Goal: Information Seeking & Learning: Learn about a topic

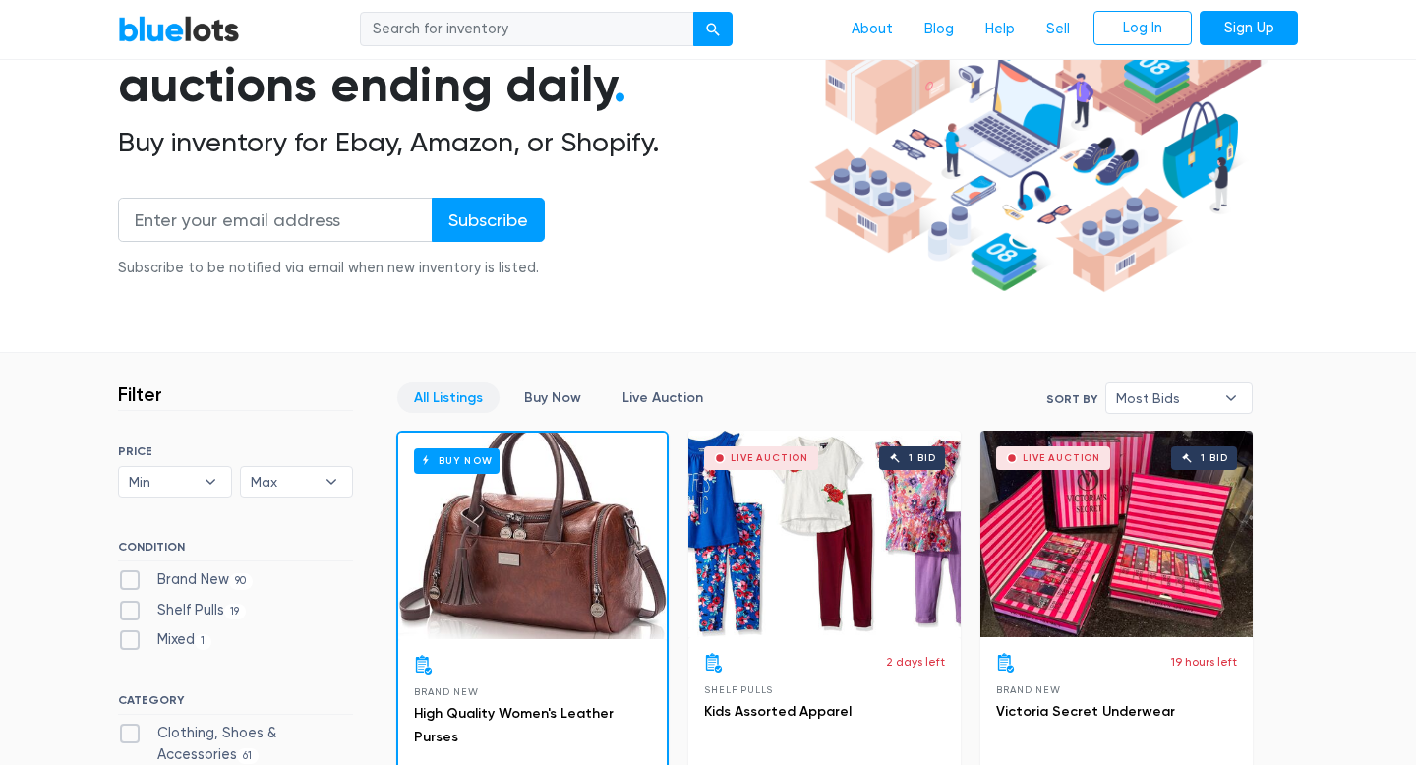
scroll to position [226, 0]
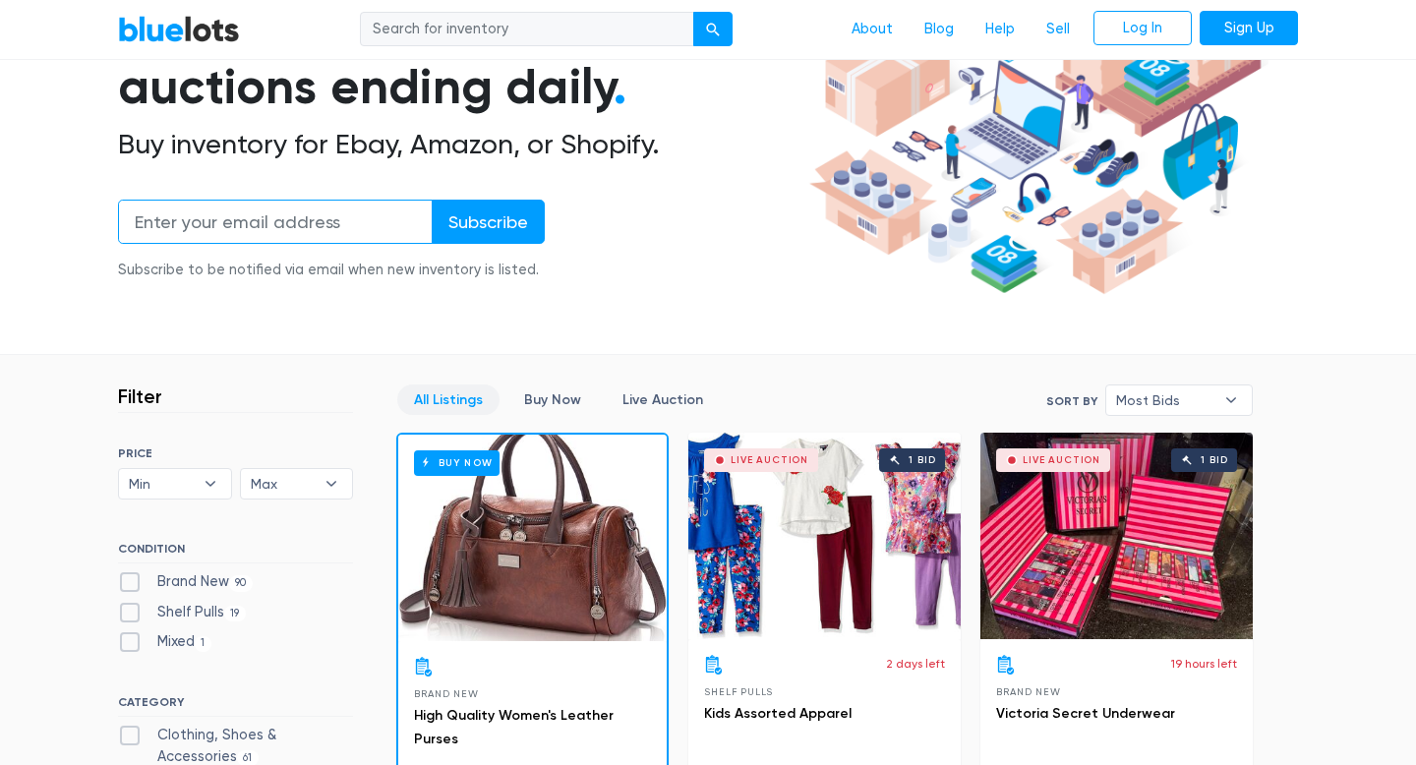
click at [337, 222] on input "email" at bounding box center [275, 222] width 315 height 44
click at [699, 253] on div "Wholesale & liquidation auctions ending daily . Buy inventory for Ebay, Amazon,…" at bounding box center [460, 146] width 684 height 315
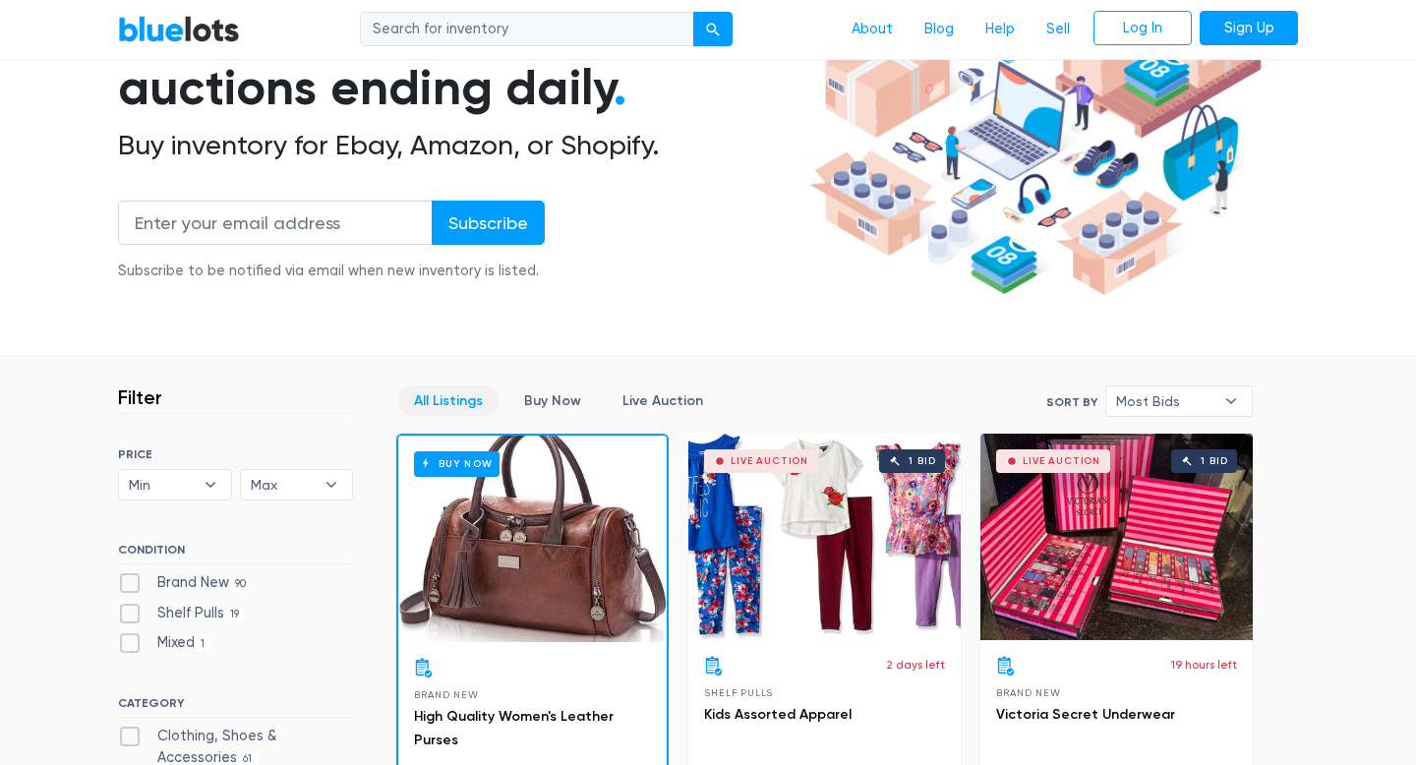
scroll to position [0, 0]
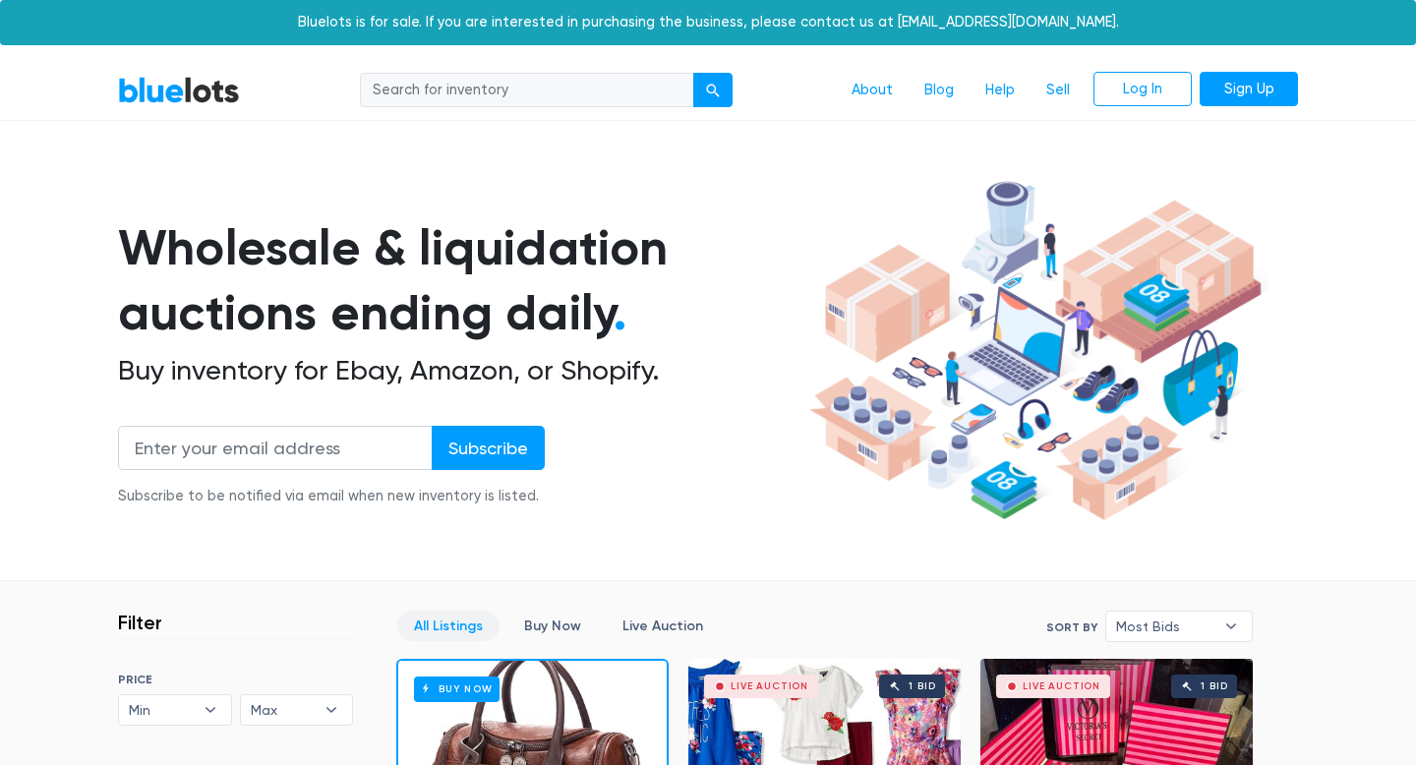
click at [186, 93] on link "BlueLots" at bounding box center [179, 90] width 122 height 29
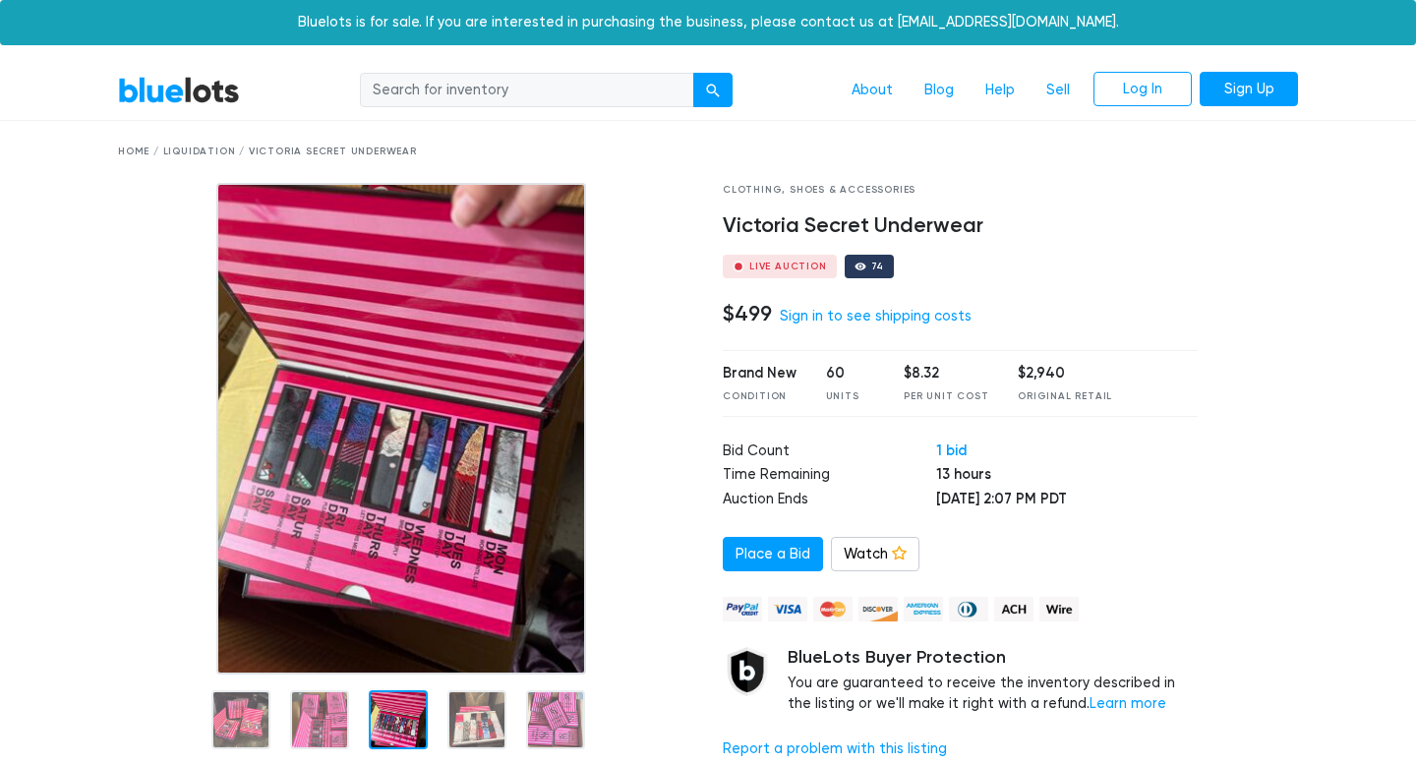
click at [405, 527] on img at bounding box center [401, 429] width 370 height 492
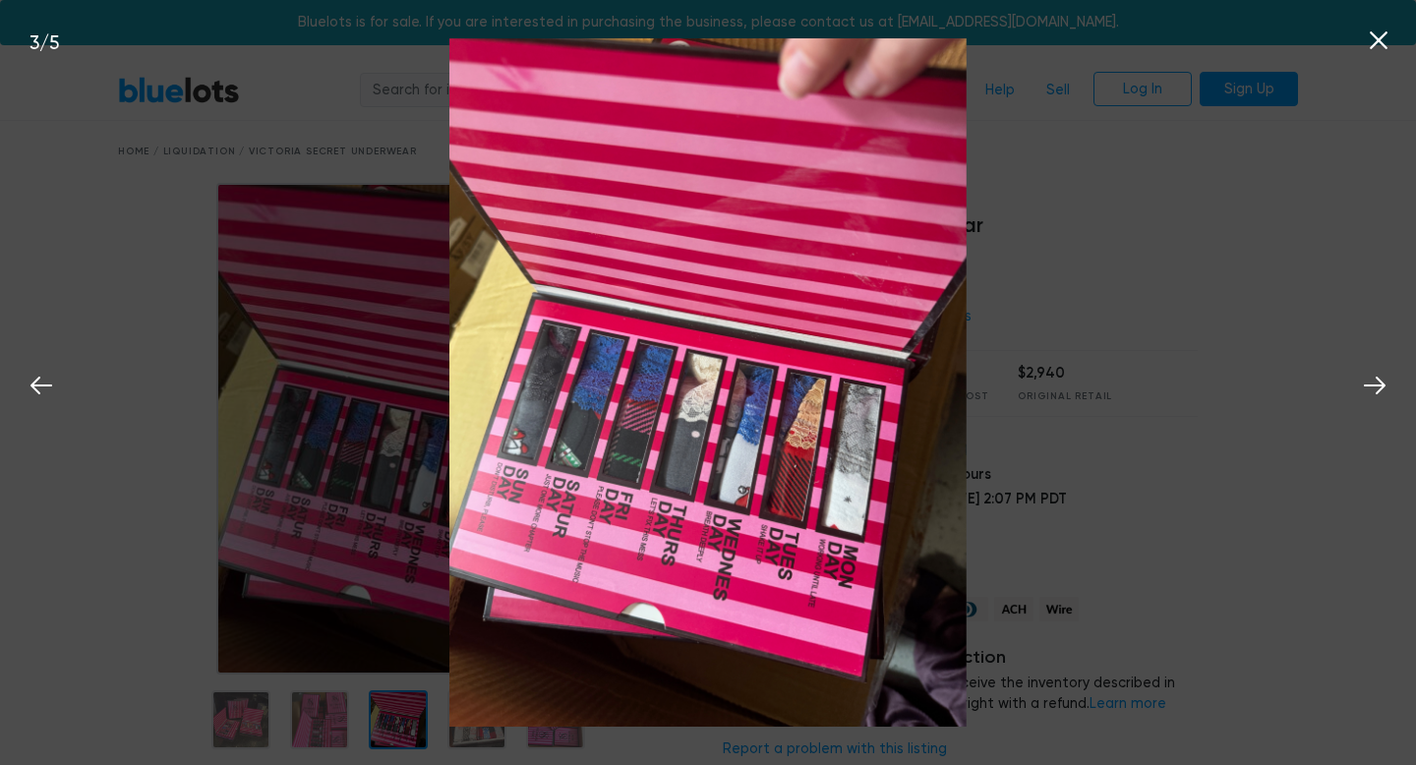
click at [665, 426] on img at bounding box center [707, 382] width 516 height 688
click at [611, 496] on img at bounding box center [707, 382] width 516 height 688
click at [1078, 345] on div "3 / 5" at bounding box center [708, 382] width 1416 height 765
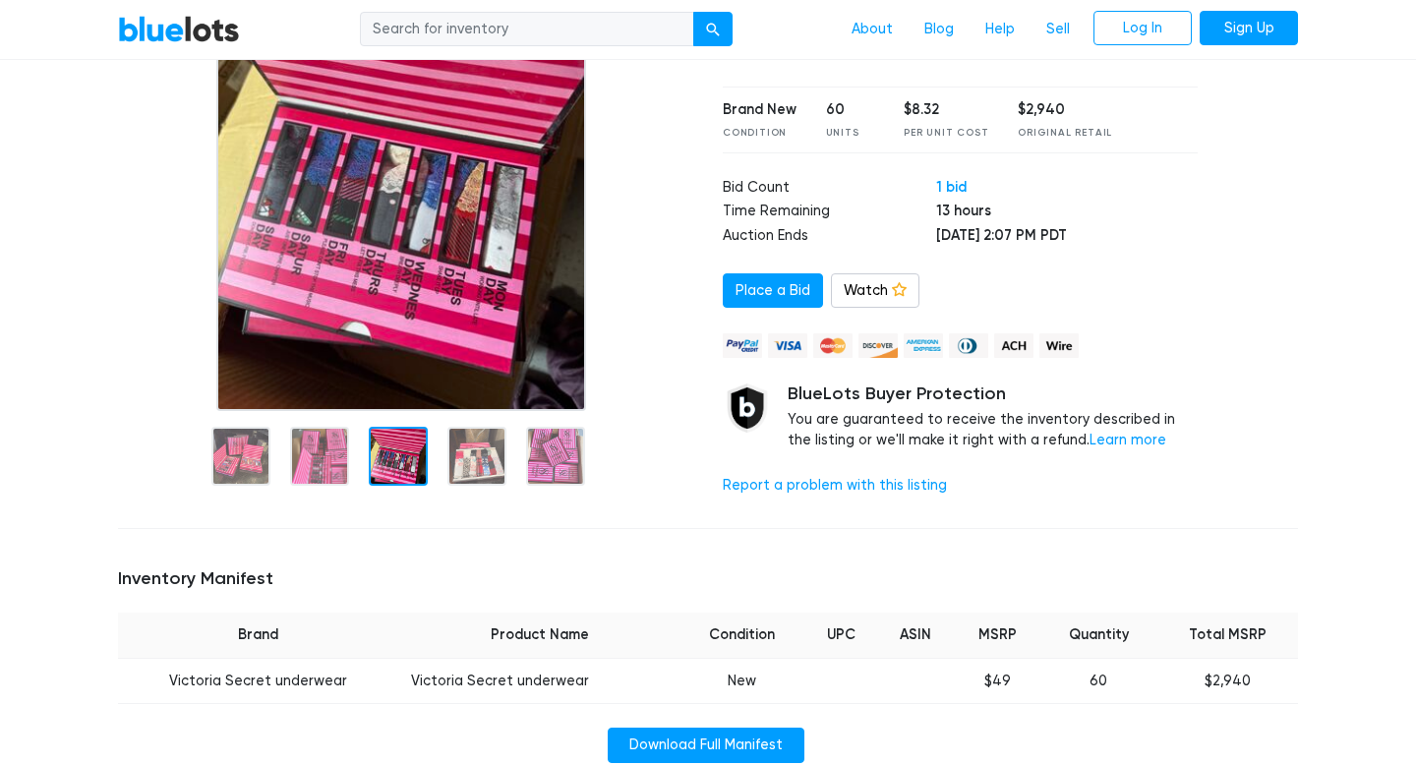
scroll to position [18, 0]
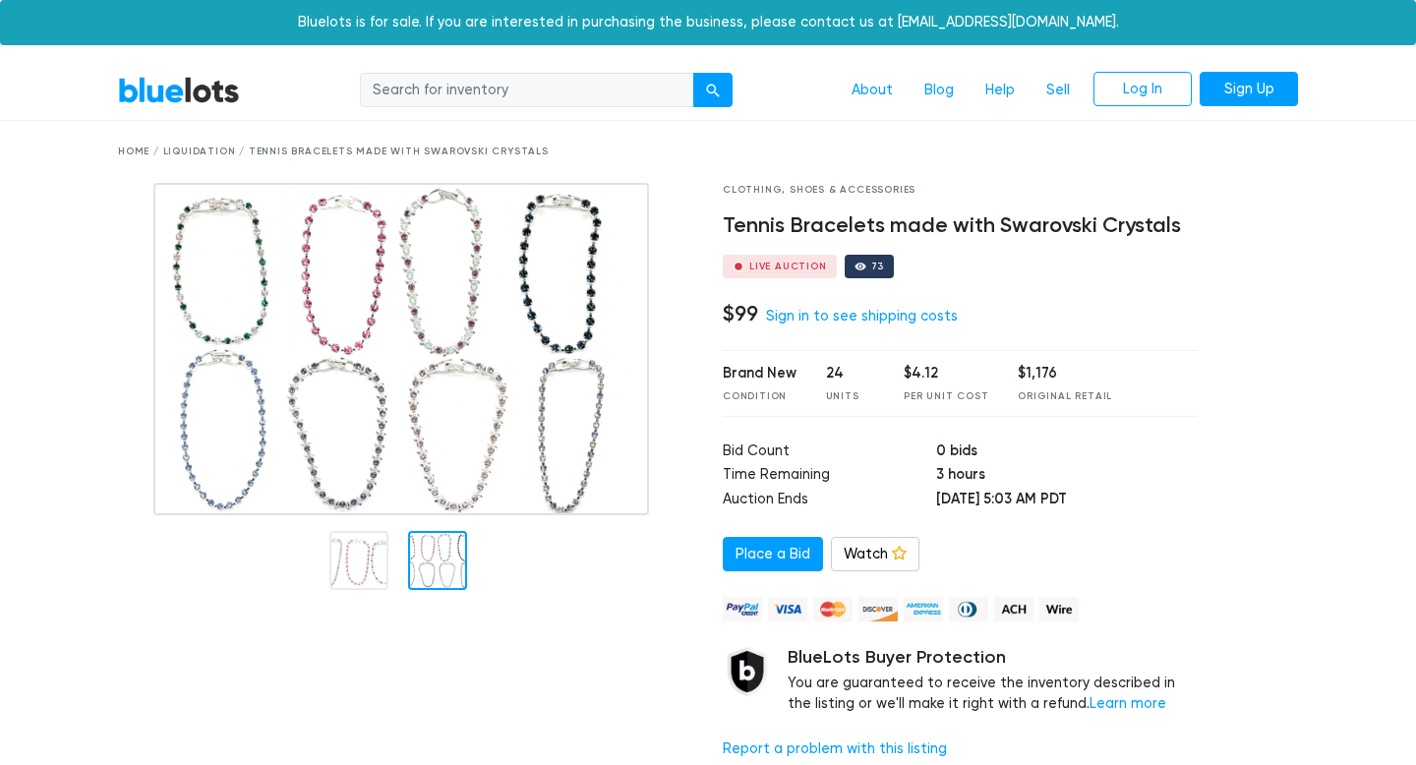
click at [440, 558] on div at bounding box center [437, 560] width 59 height 59
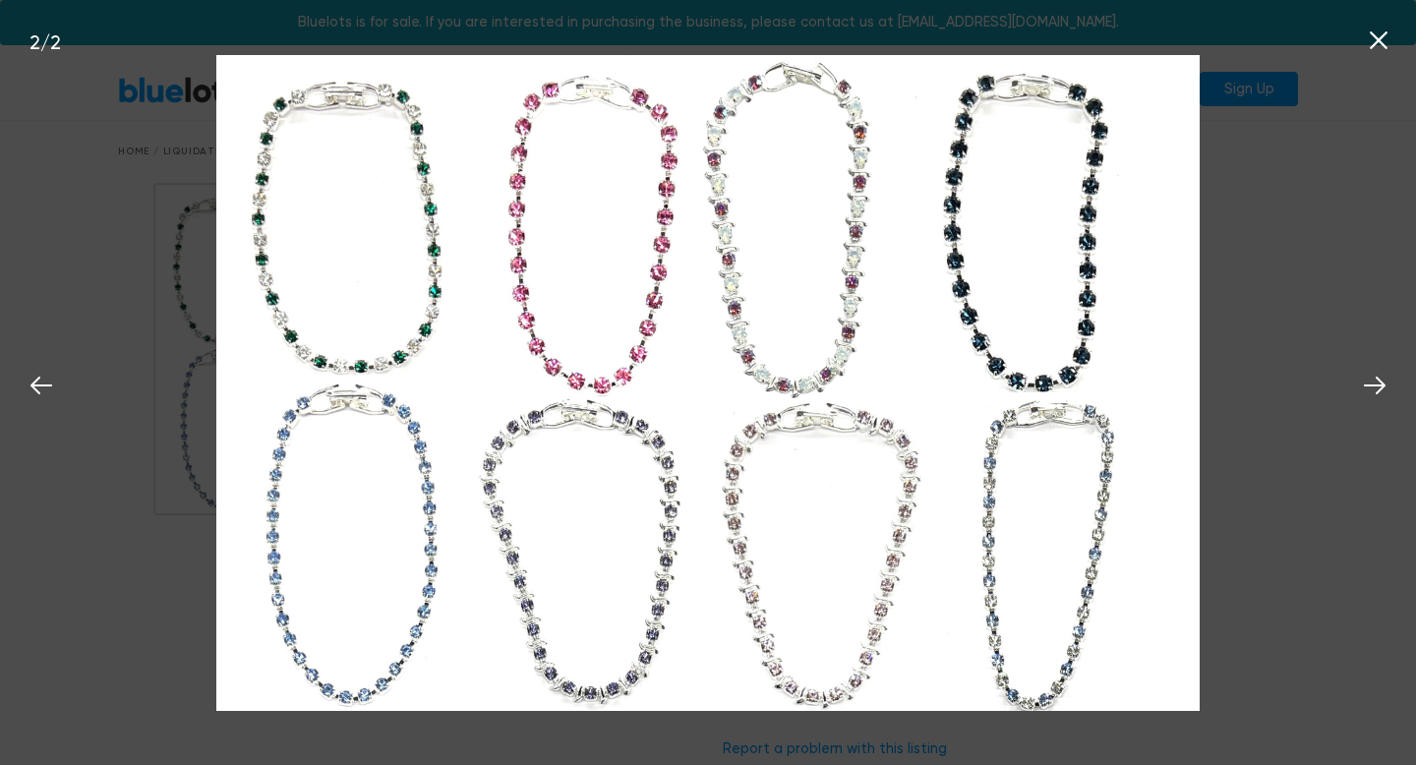
click at [679, 287] on img at bounding box center [707, 383] width 983 height 656
click at [148, 261] on div "2 / 2" at bounding box center [708, 382] width 1416 height 765
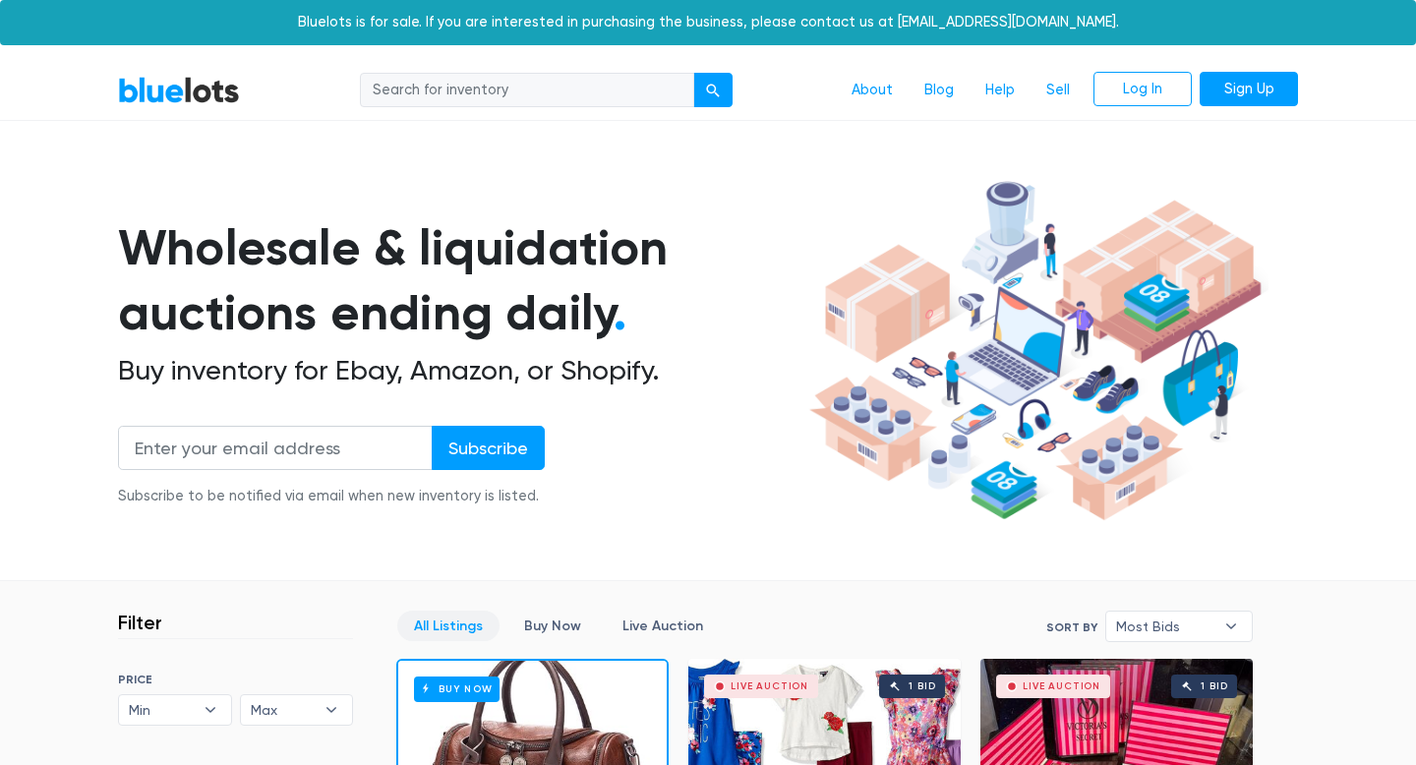
click at [612, 101] on input "search" at bounding box center [527, 90] width 334 height 35
type input "perfume"
click at [693, 73] on button "submit" at bounding box center [712, 90] width 39 height 35
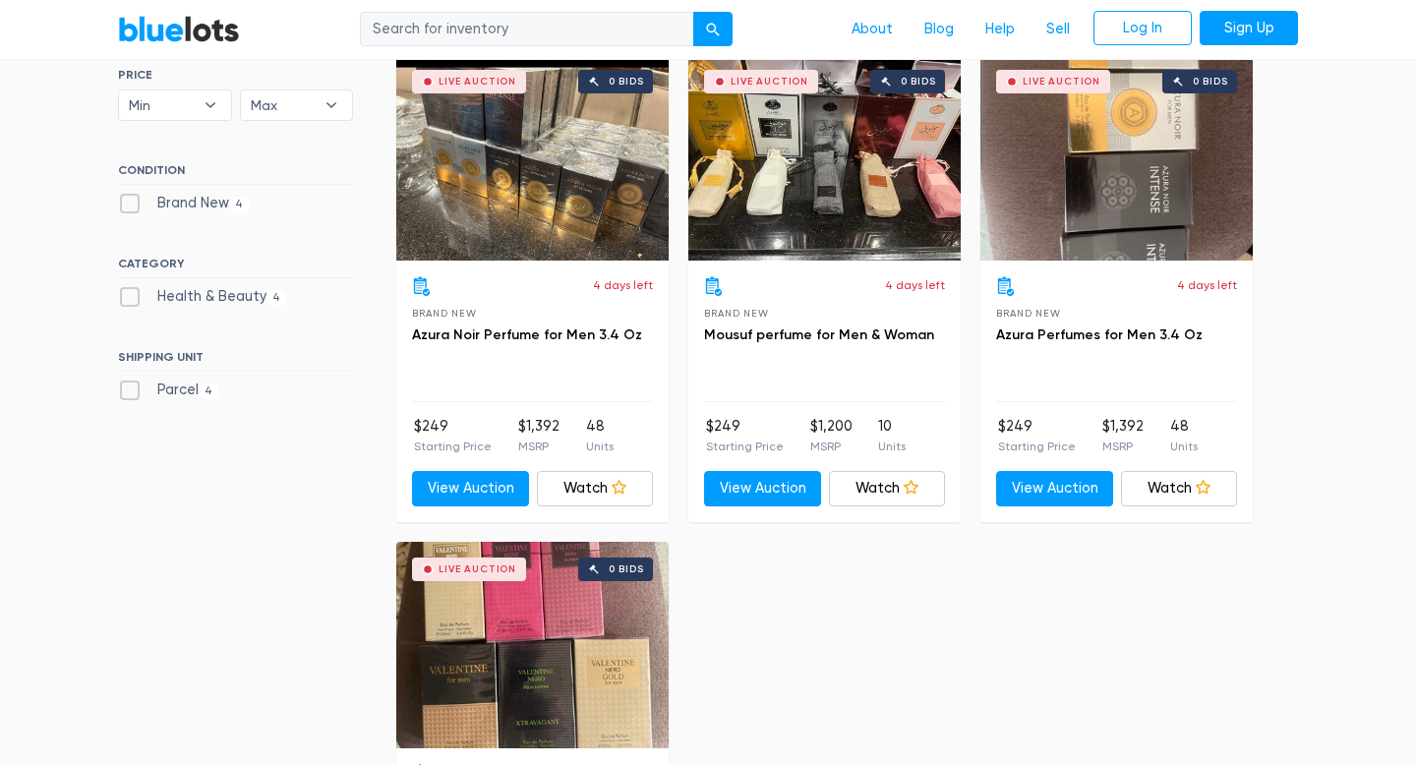
scroll to position [533, 0]
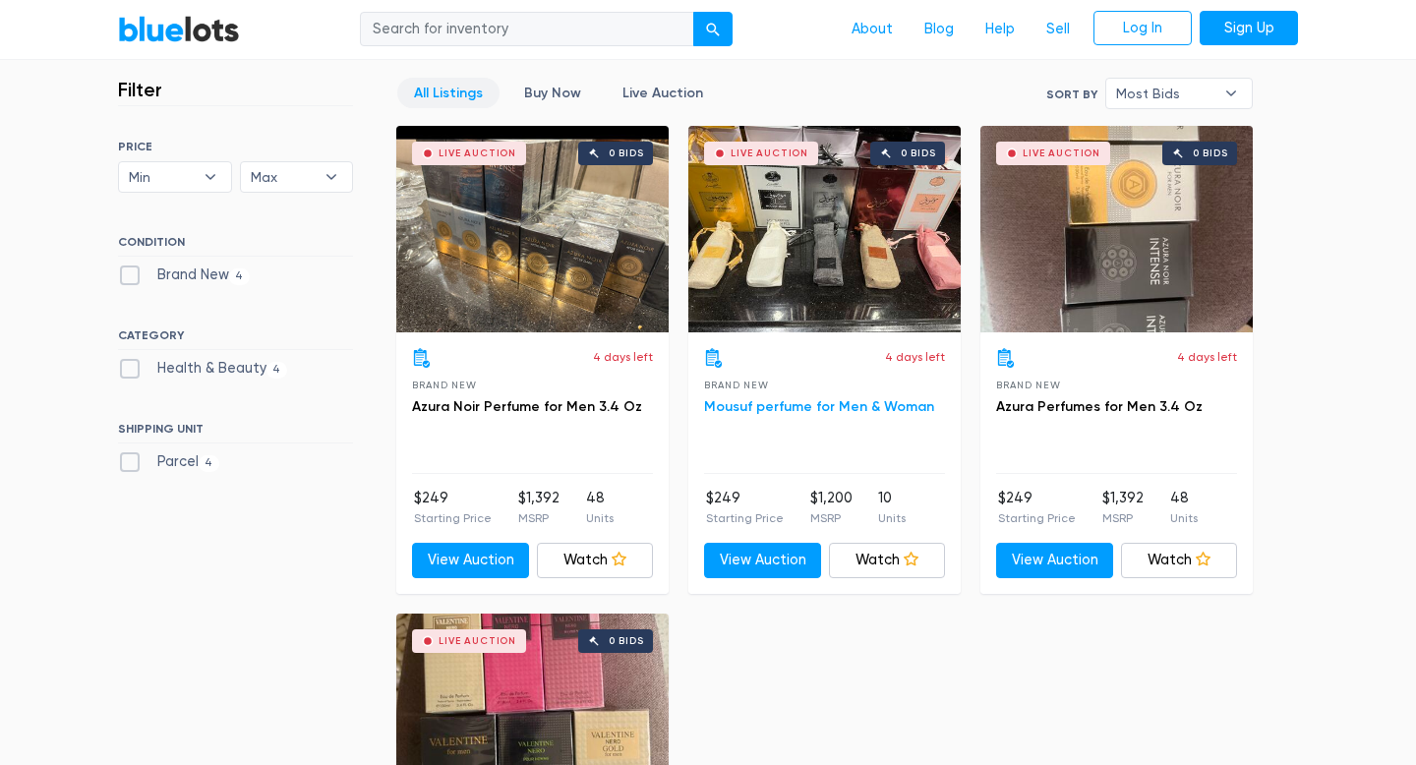
click at [731, 410] on link "Mousuf perfume for Men & Woman" at bounding box center [819, 406] width 230 height 17
click at [535, 25] on input "search" at bounding box center [527, 29] width 334 height 35
type input "headphones"
click at [693, 12] on button "submit" at bounding box center [712, 29] width 39 height 35
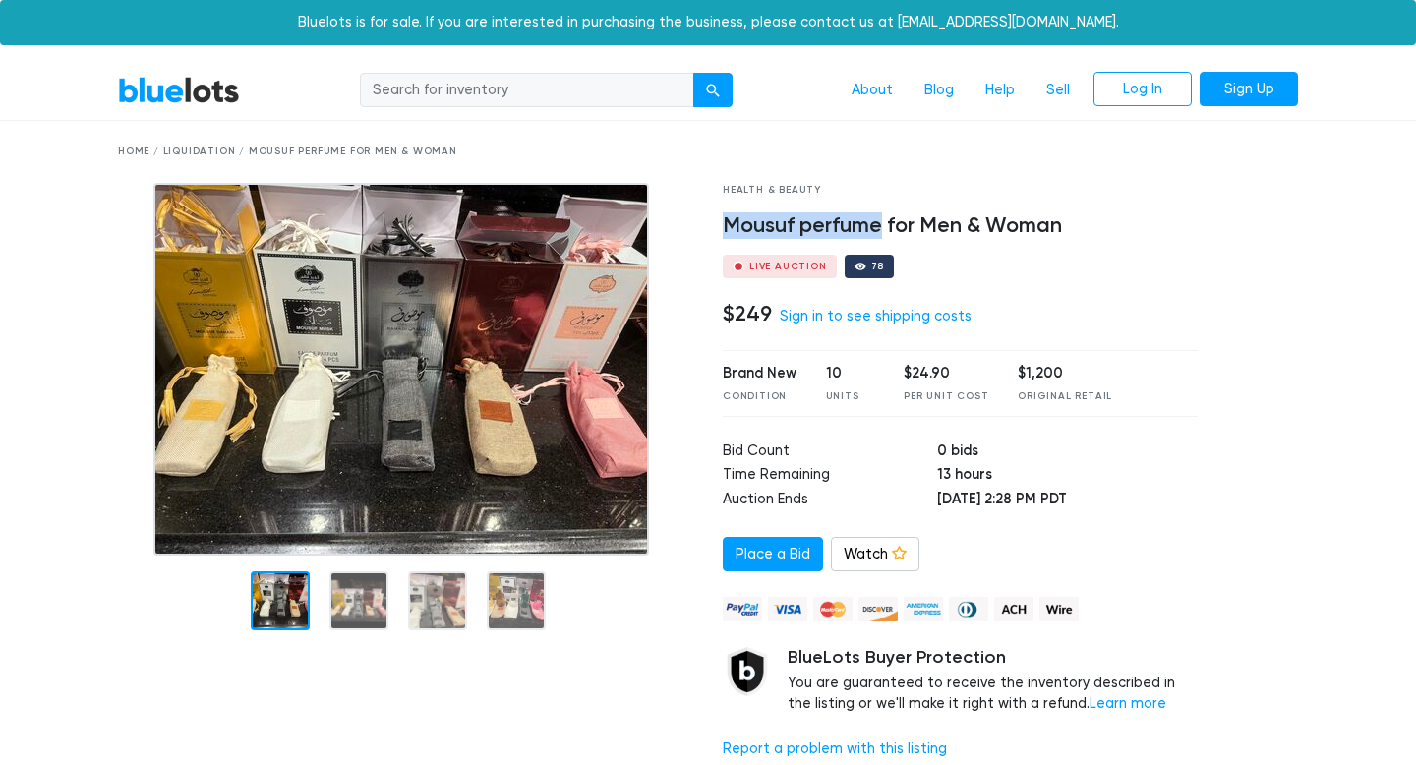
drag, startPoint x: 724, startPoint y: 223, endPoint x: 880, endPoint y: 218, distance: 156.4
click at [880, 218] on h4 "Mousuf perfume for Men & Woman" at bounding box center [960, 226] width 475 height 26
copy h4 "Mousuf perfume"
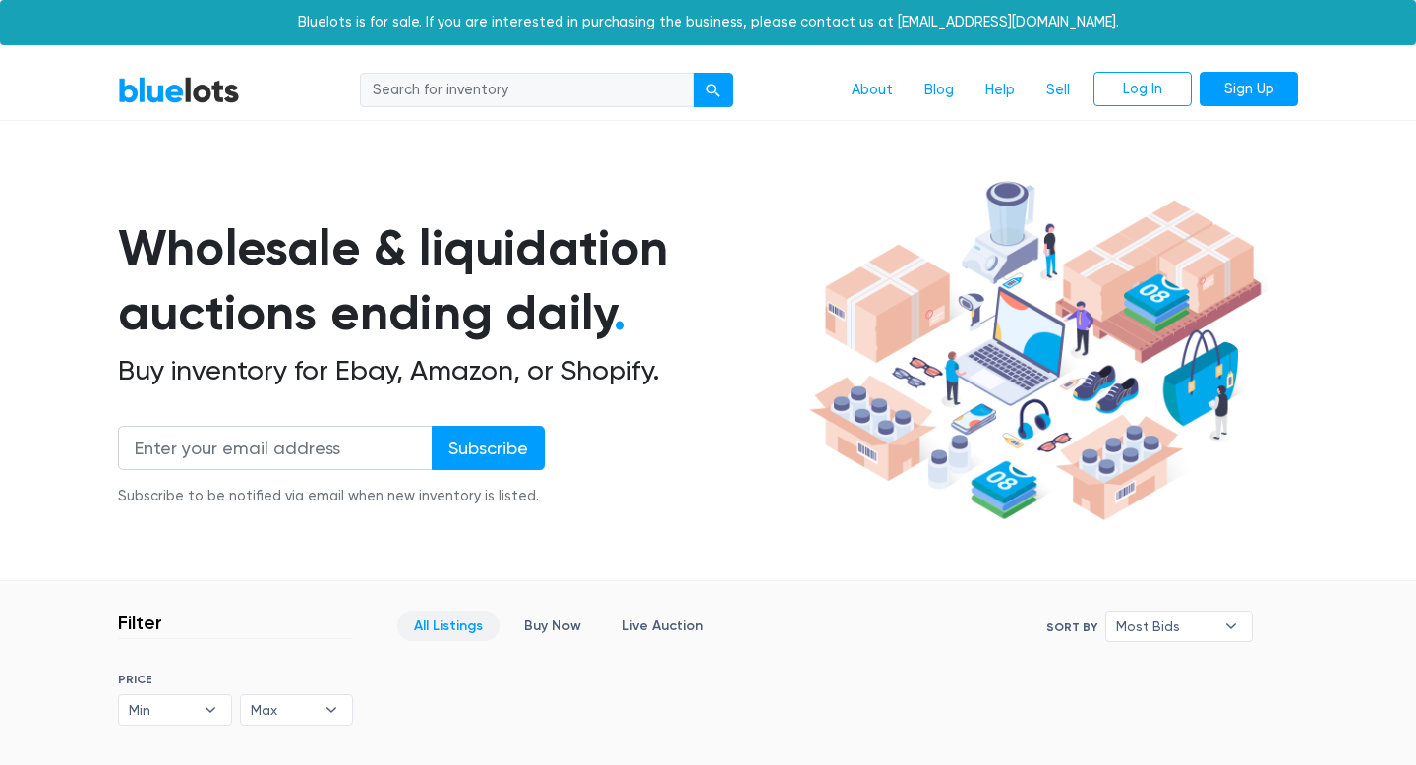
click at [444, 87] on input "search" at bounding box center [527, 90] width 334 height 35
click at [197, 108] on div "BlueLots About Blog Help Sell Log In Sign Up" at bounding box center [707, 90] width 1209 height 37
click at [193, 96] on link "BlueLots" at bounding box center [179, 90] width 122 height 29
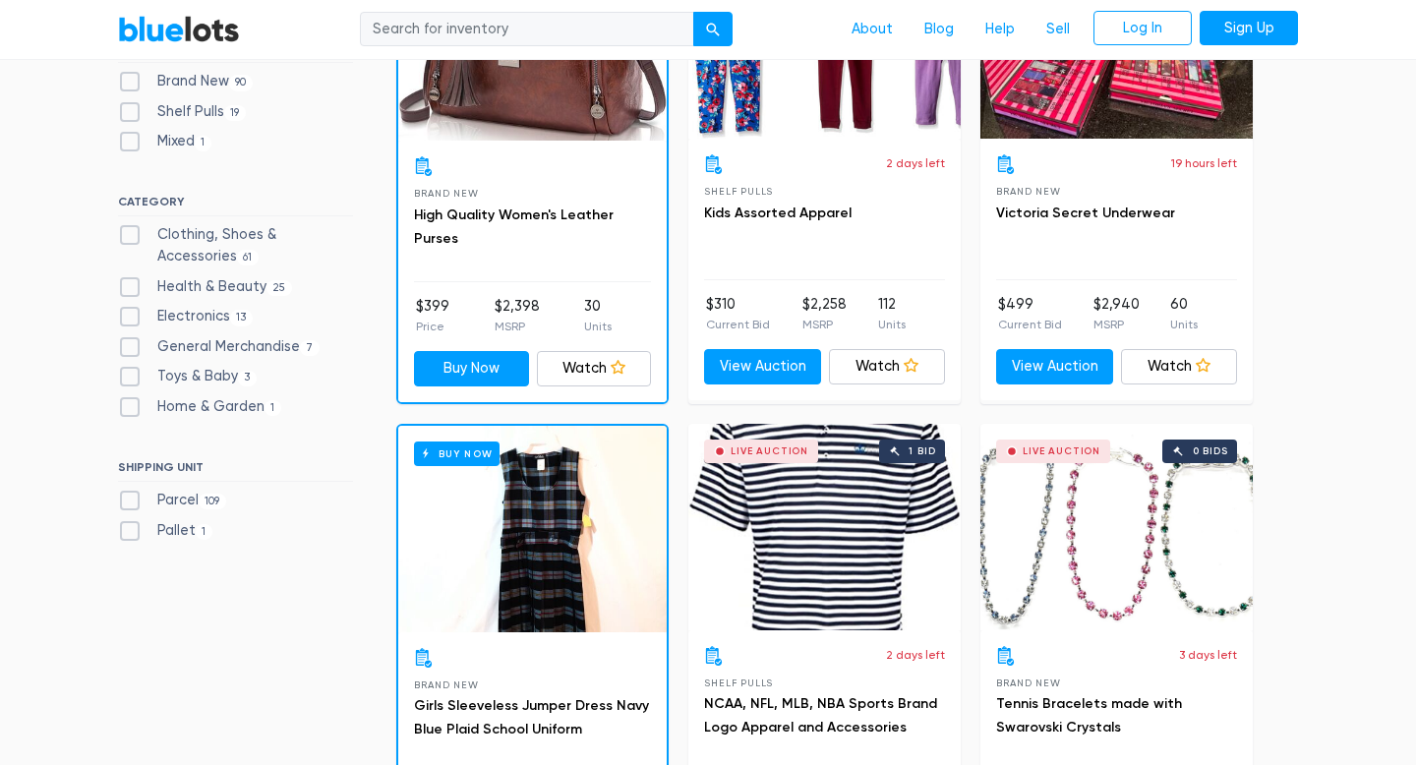
scroll to position [704, 0]
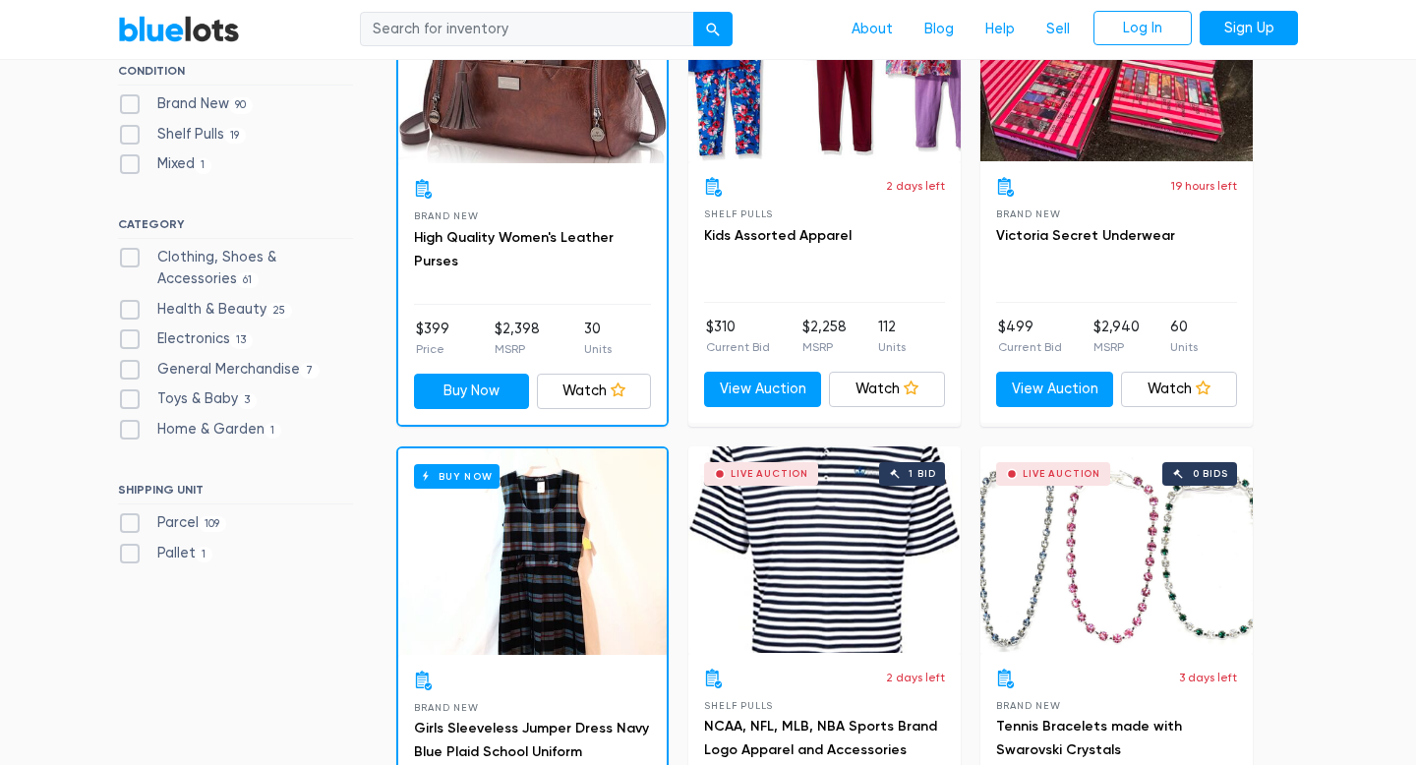
click at [255, 312] on label "Health & Beauty 25" at bounding box center [205, 310] width 174 height 22
click at [131, 312] on Beauty"] "Health & Beauty 25" at bounding box center [124, 305] width 13 height 13
checkbox Beauty"] "true"
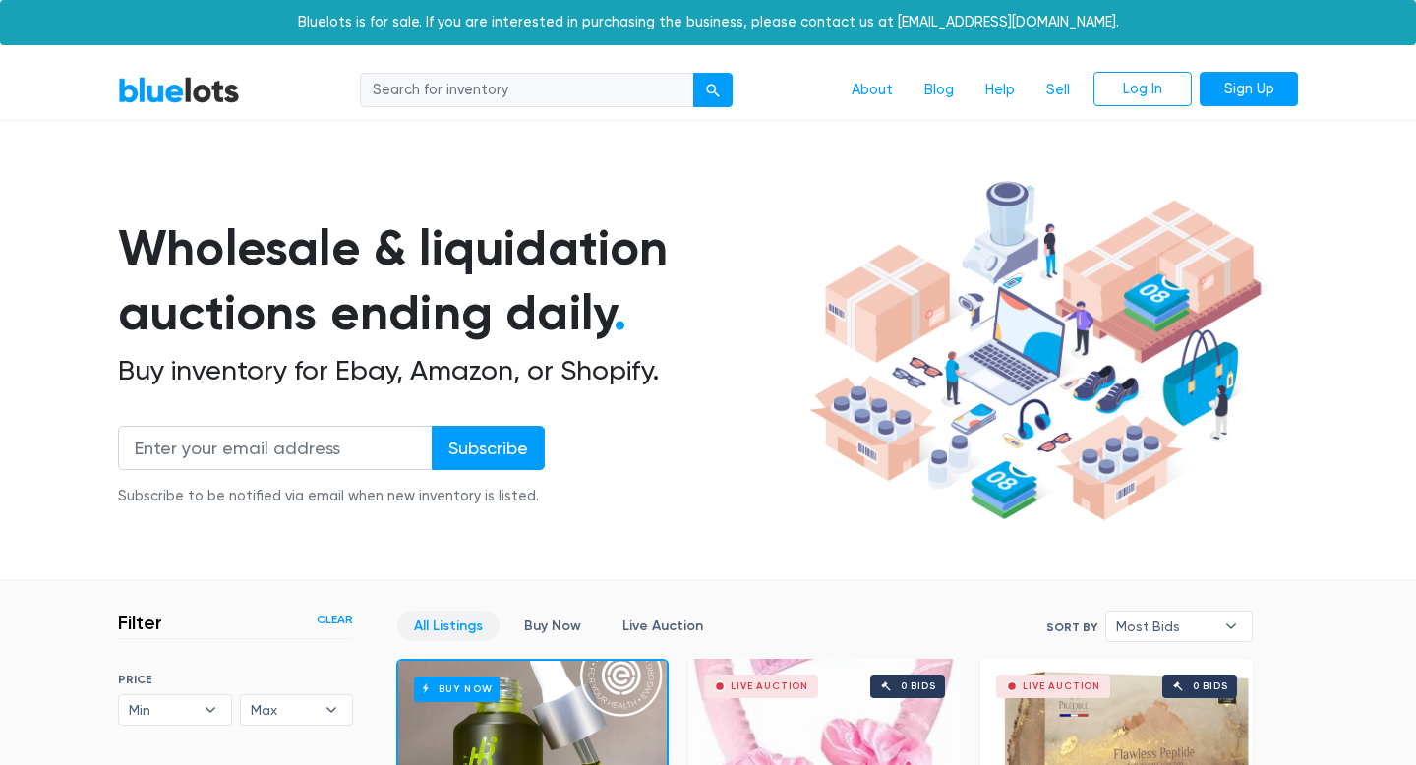
scroll to position [529, 0]
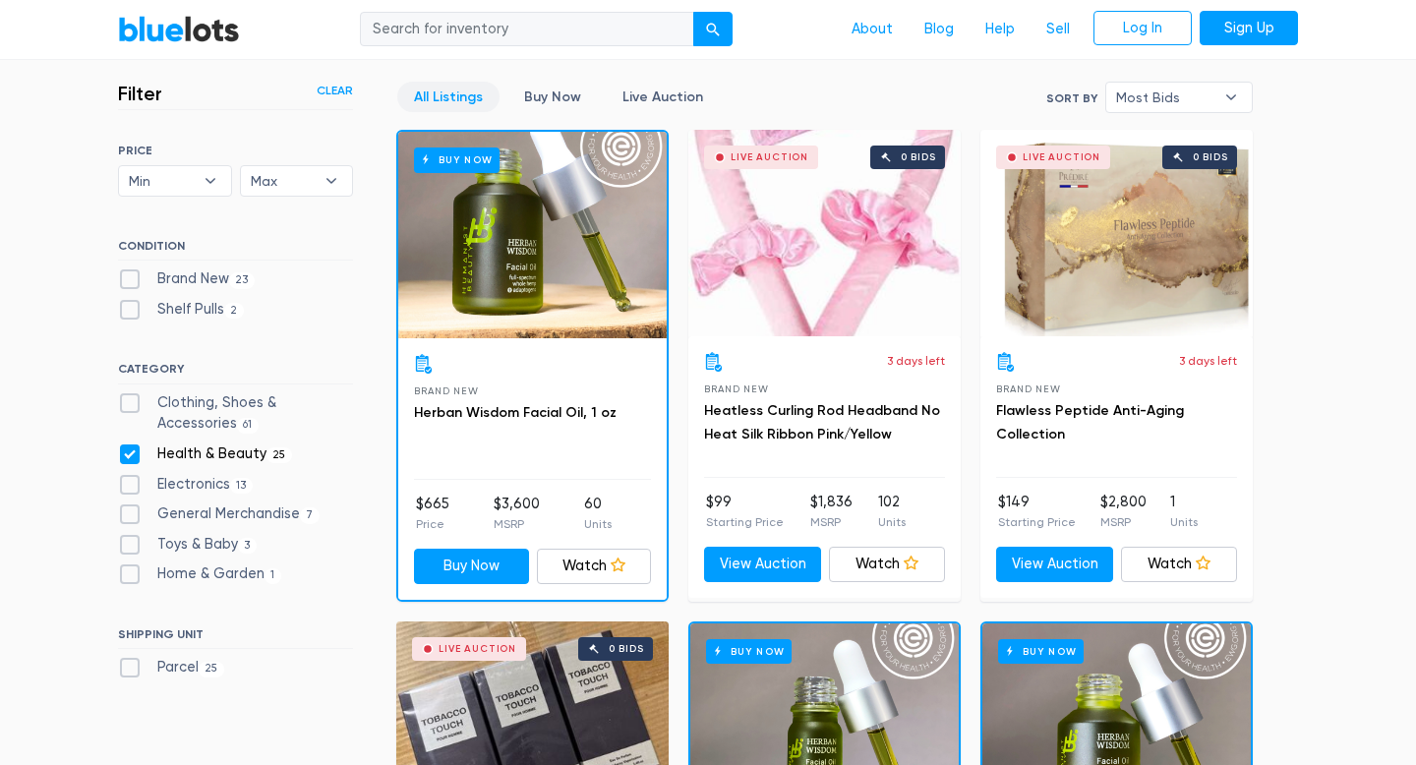
click at [255, 312] on div "Shelf Pulls 2" at bounding box center [235, 313] width 235 height 29
click at [251, 455] on label "Health & Beauty 25" at bounding box center [205, 454] width 174 height 22
click at [131, 455] on Beauty"] "Health & Beauty 25" at bounding box center [124, 449] width 13 height 13
checkbox Beauty"] "false"
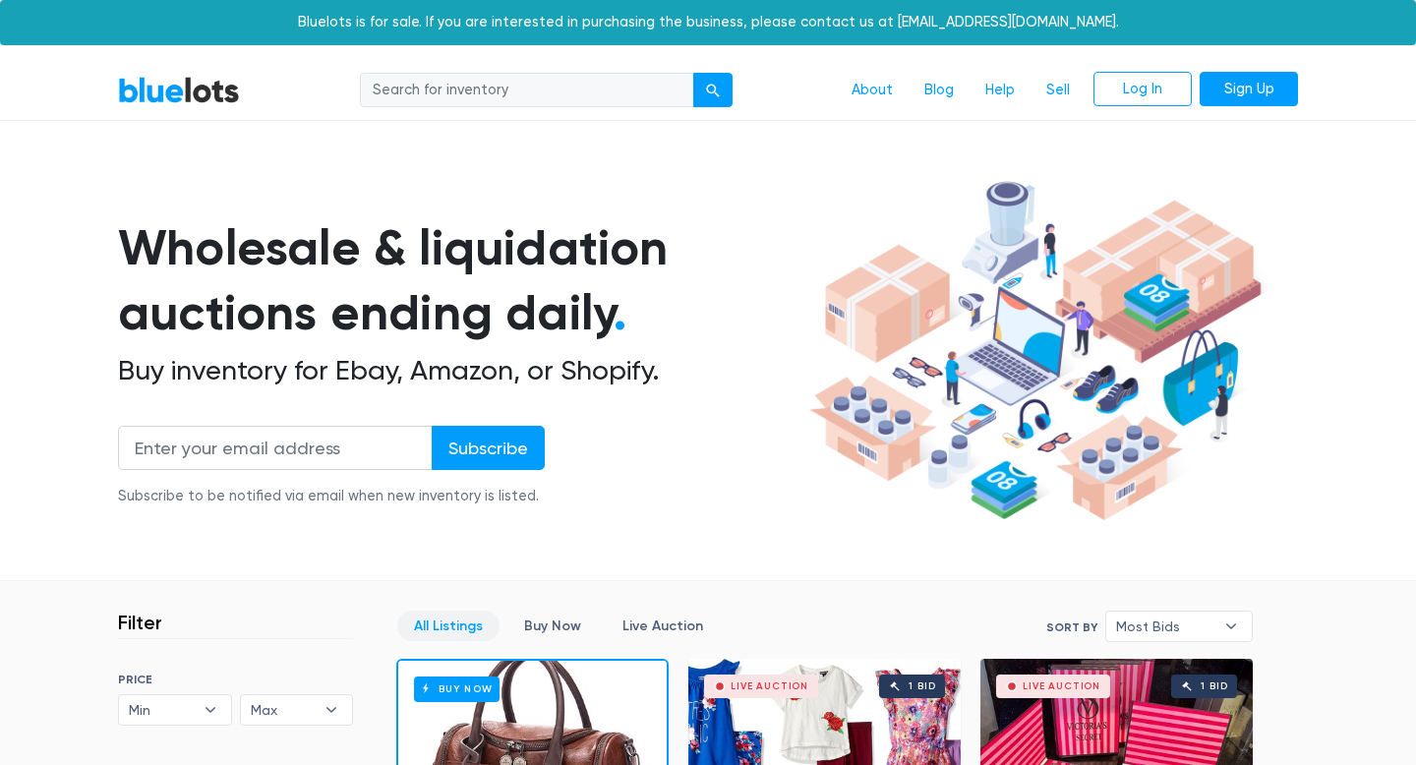
checkbox Beauty"] "true"
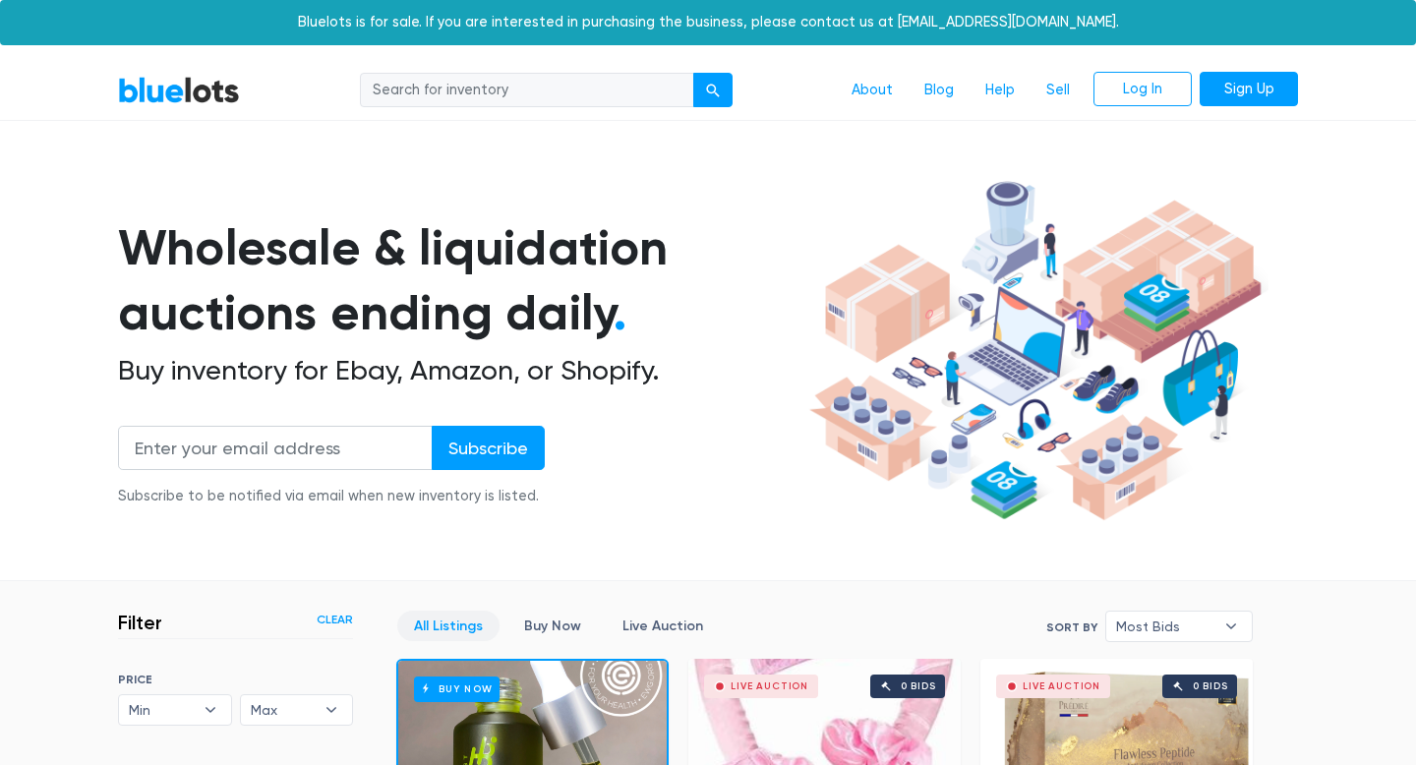
scroll to position [529, 0]
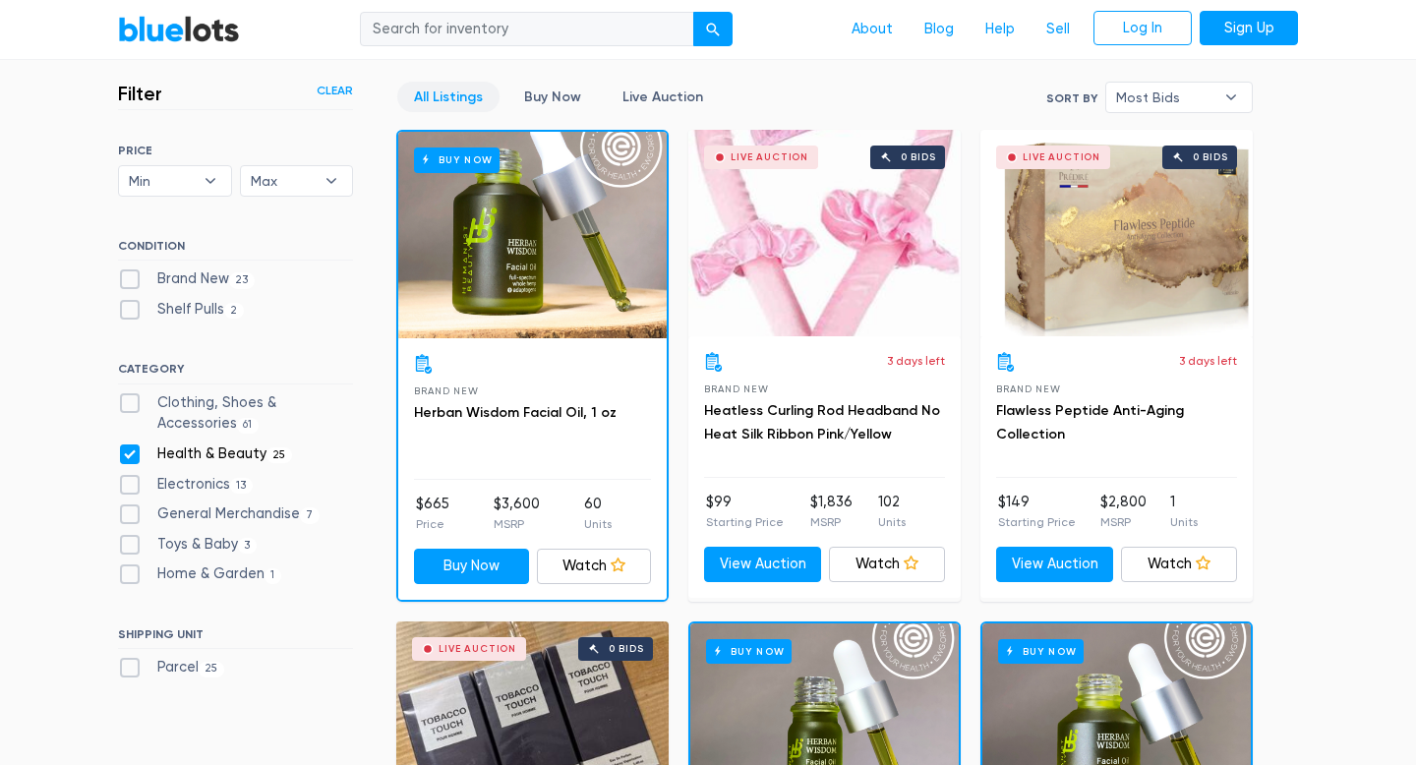
click at [218, 479] on label "Electronics 13" at bounding box center [185, 485] width 135 height 22
click at [131, 479] on input "Electronics 13" at bounding box center [124, 480] width 13 height 13
checkbox input "true"
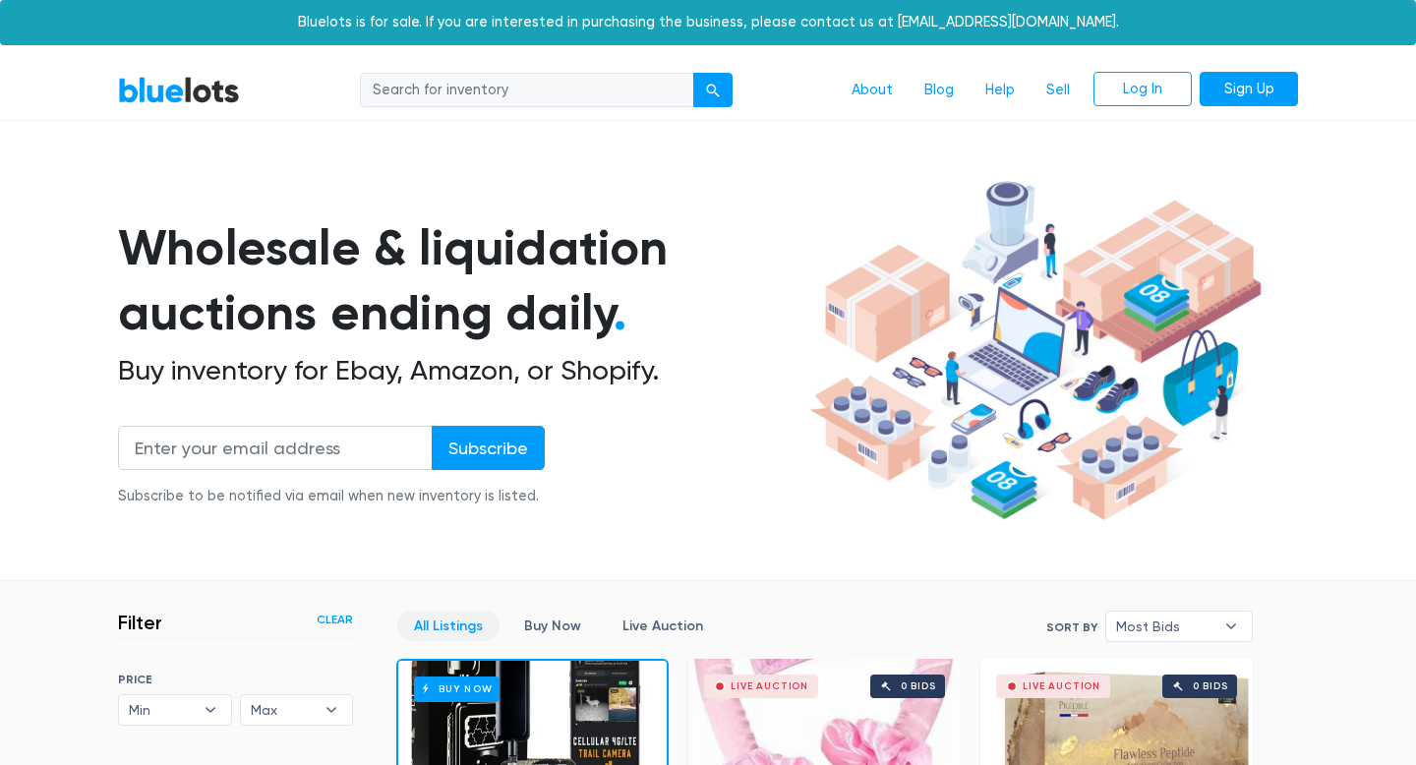
scroll to position [529, 0]
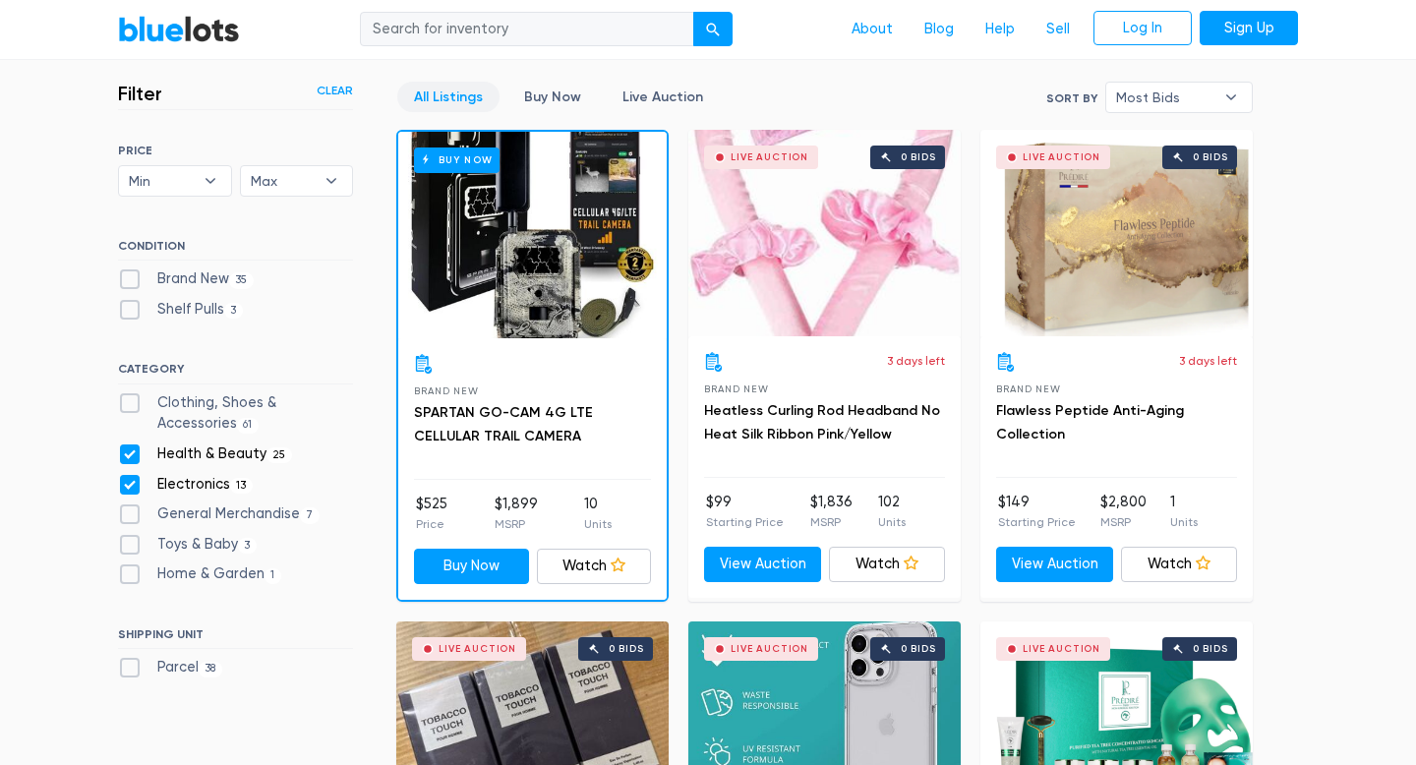
click at [203, 453] on label "Health & Beauty 25" at bounding box center [205, 454] width 174 height 22
click at [131, 453] on Beauty"] "Health & Beauty 25" at bounding box center [124, 449] width 13 height 13
checkbox Beauty"] "false"
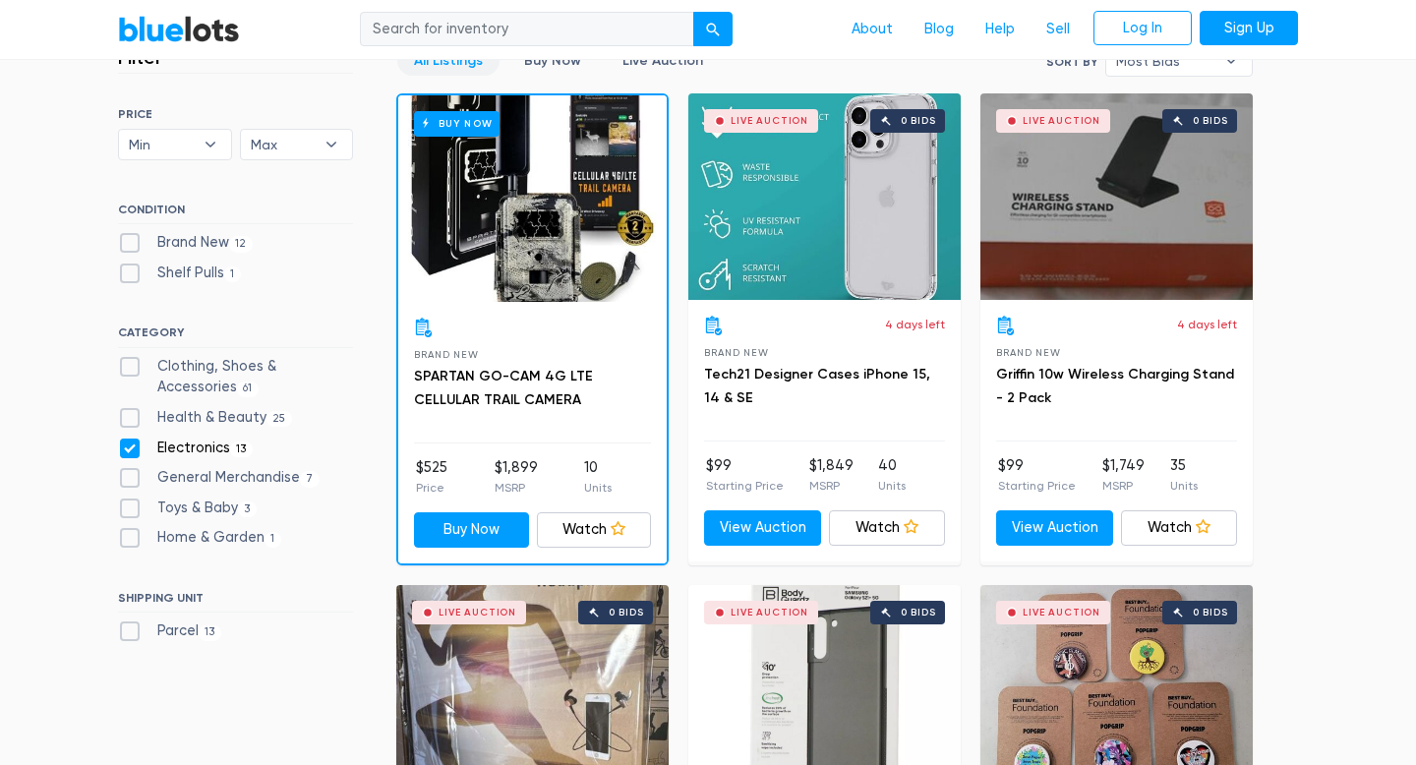
scroll to position [563, 0]
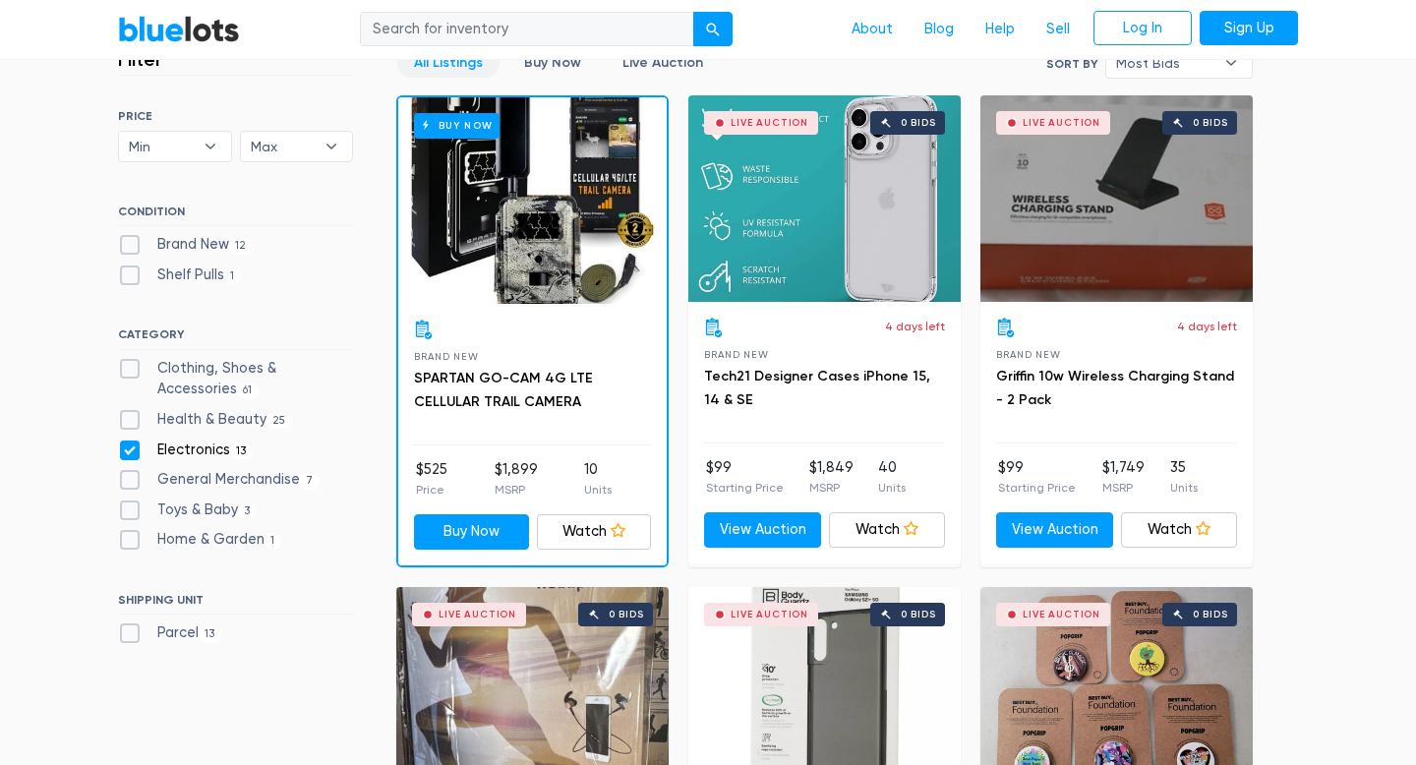
click at [224, 377] on label "Clothing, Shoes & Accessories 61" at bounding box center [235, 379] width 235 height 42
click at [131, 371] on Accessories"] "Clothing, Shoes & Accessories 61" at bounding box center [124, 364] width 13 height 13
checkbox Accessories"] "true"
click at [210, 445] on label "Electronics 13" at bounding box center [185, 450] width 135 height 22
click at [131, 445] on input "Electronics 13" at bounding box center [124, 445] width 13 height 13
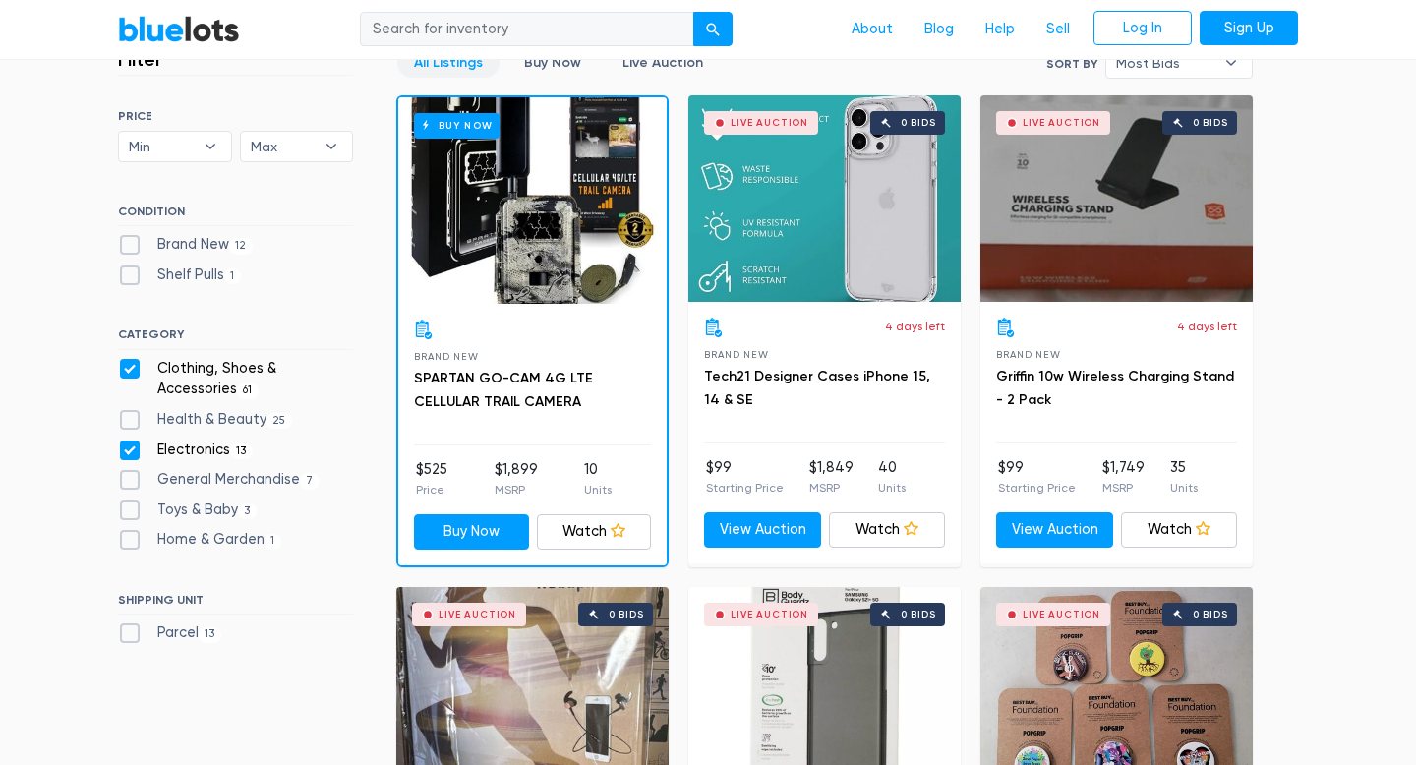
checkbox input "false"
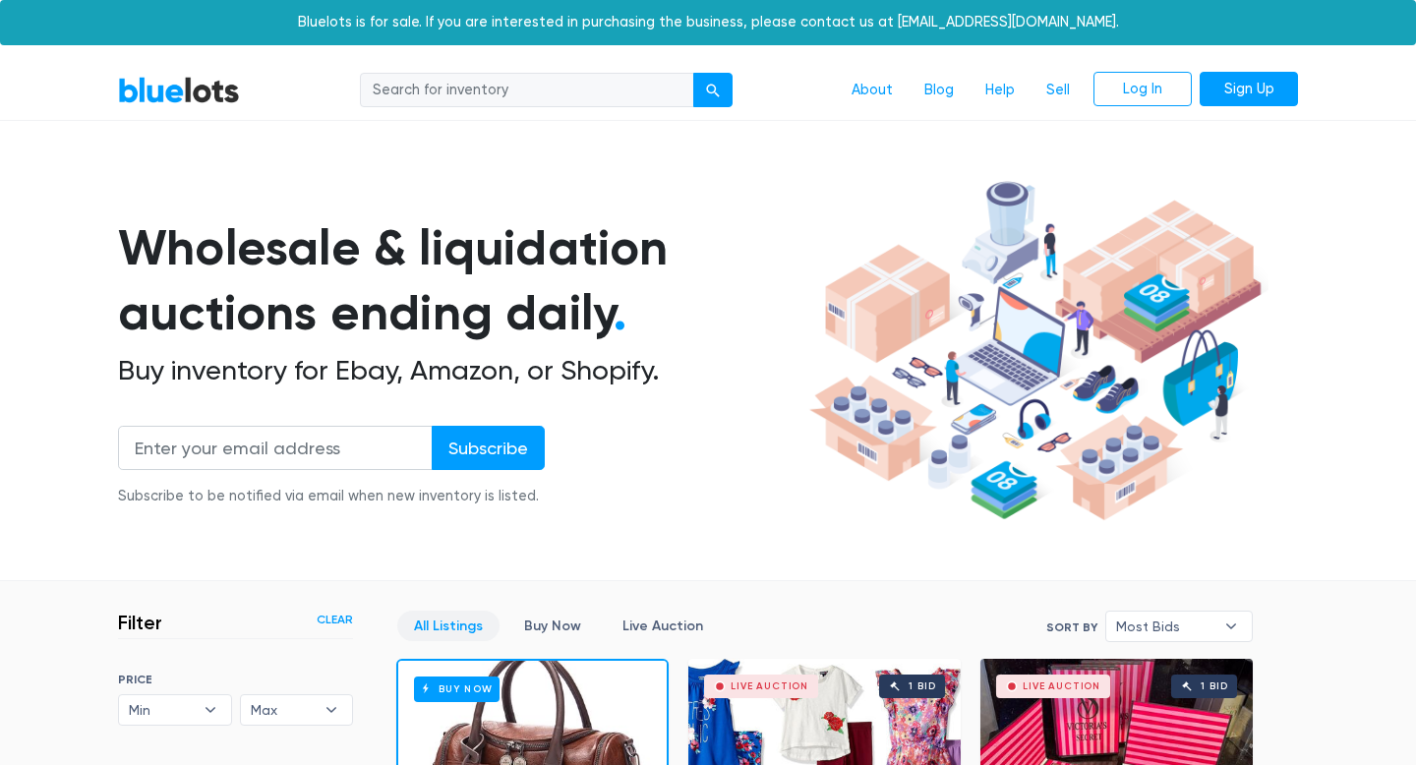
scroll to position [529, 0]
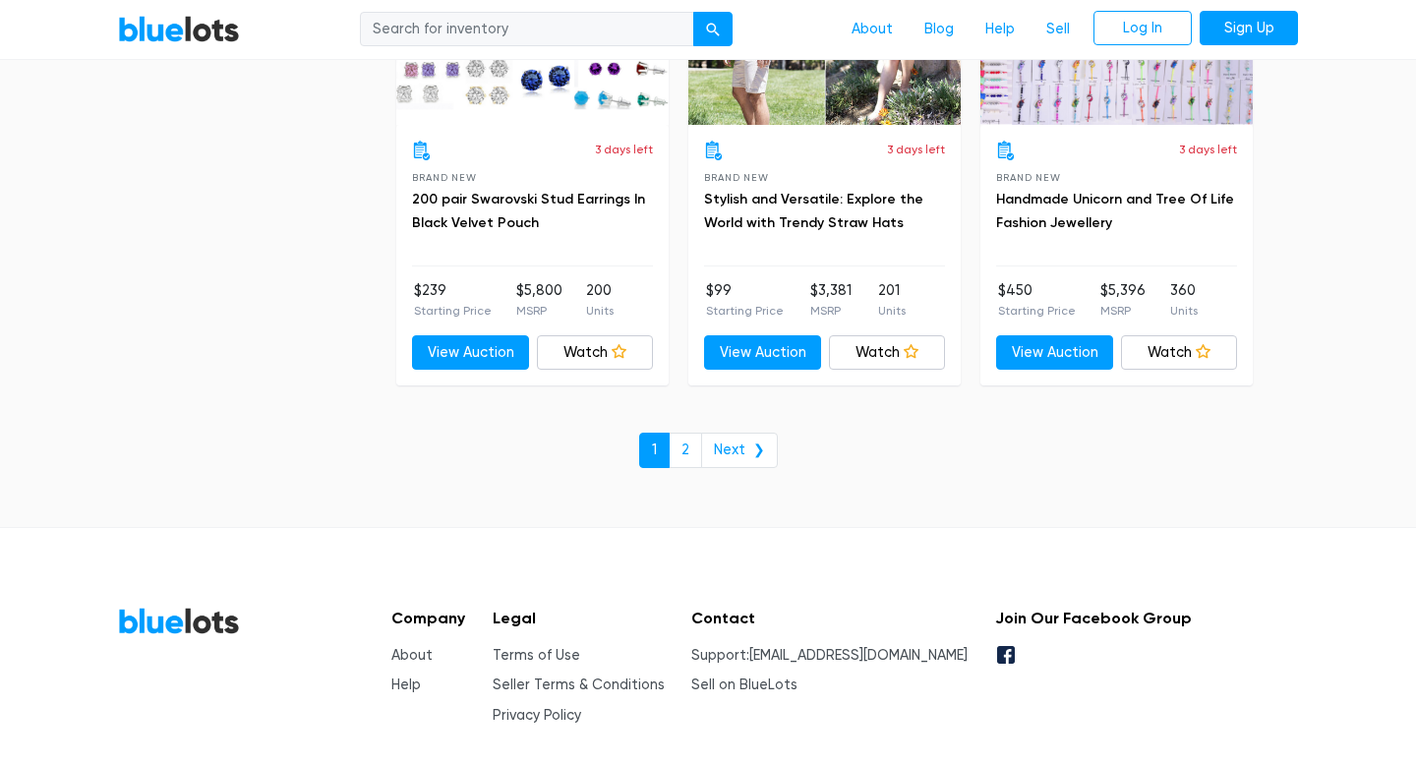
scroll to position [8632, 0]
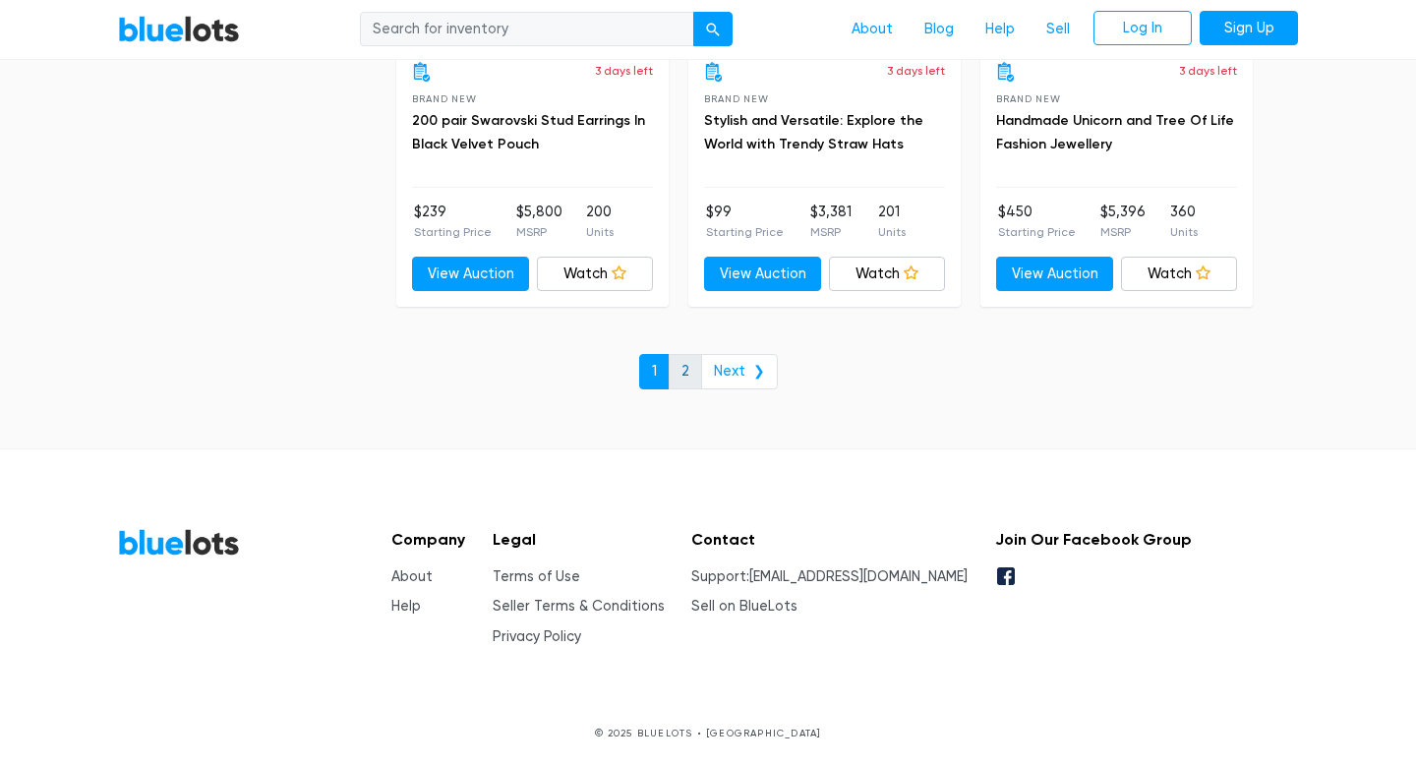
click at [690, 377] on link "2" at bounding box center [684, 371] width 33 height 35
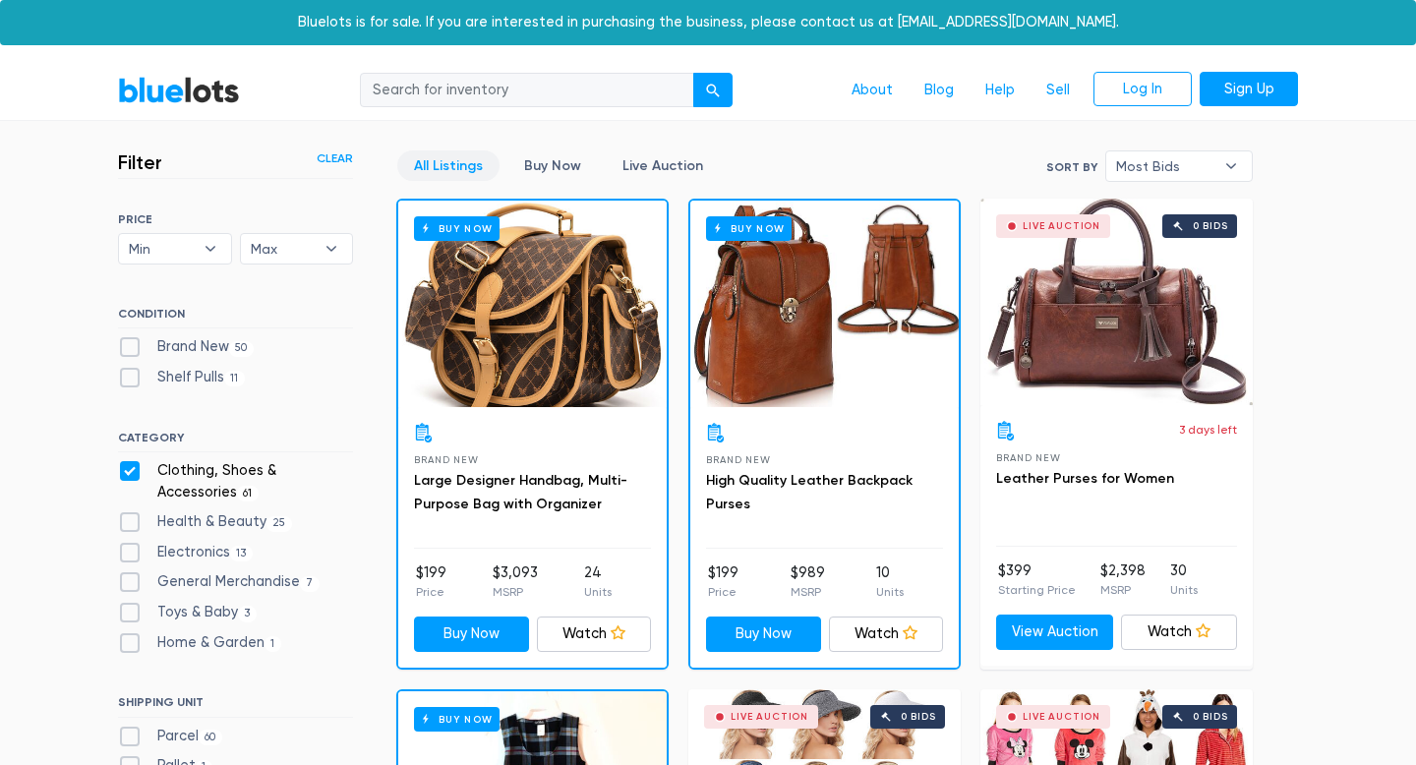
click at [240, 522] on label "Health & Beauty 25" at bounding box center [205, 522] width 174 height 22
click at [131, 522] on Beauty"] "Health & Beauty 25" at bounding box center [124, 517] width 13 height 13
checkbox Beauty"] "true"
click at [239, 456] on div "CATEGORY Clothing, Shoes & Accessories 61 Health & Beauty 25 Electronics 13 Gen…" at bounding box center [235, 546] width 235 height 231
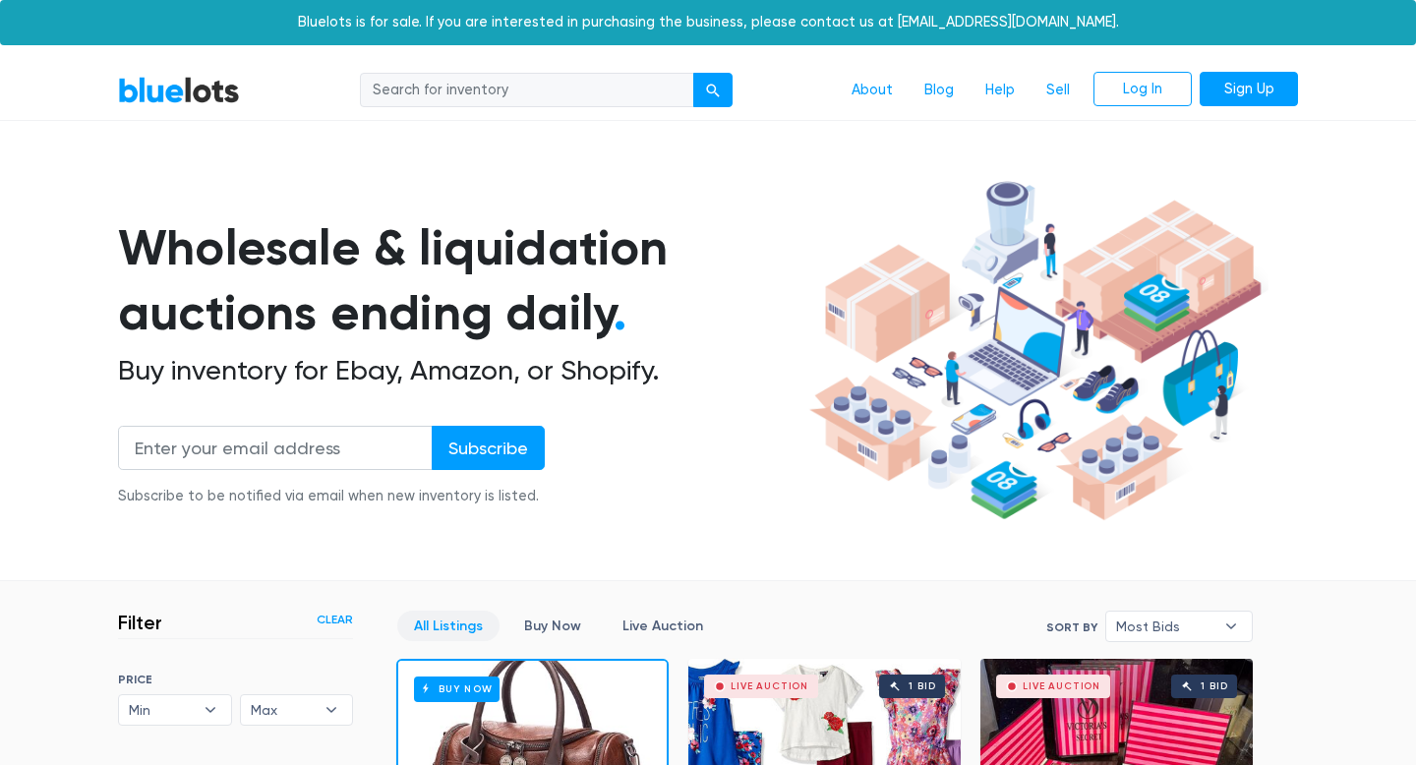
scroll to position [529, 0]
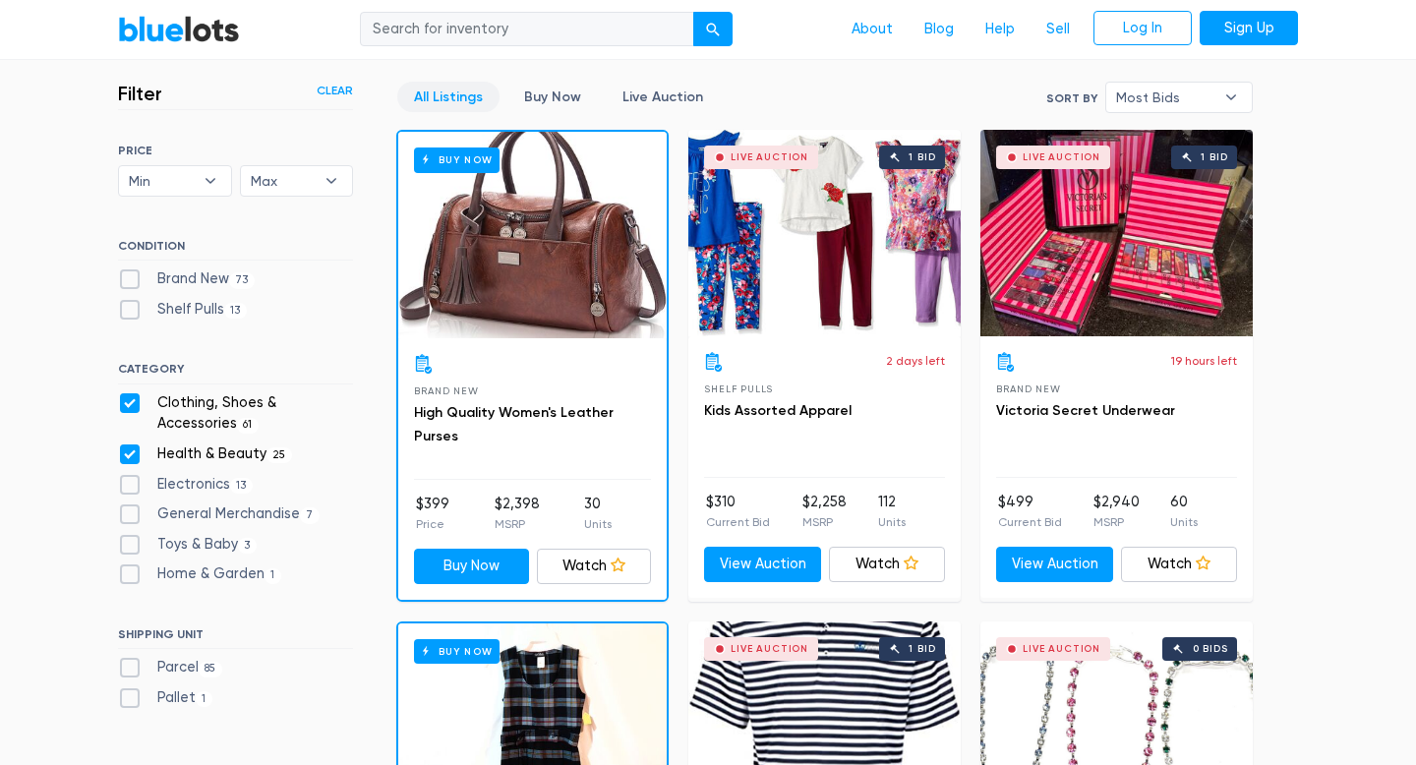
click at [195, 403] on label "Clothing, Shoes & Accessories 61" at bounding box center [235, 413] width 235 height 42
click at [131, 403] on Accessories"] "Clothing, Shoes & Accessories 61" at bounding box center [124, 398] width 13 height 13
checkbox Accessories"] "false"
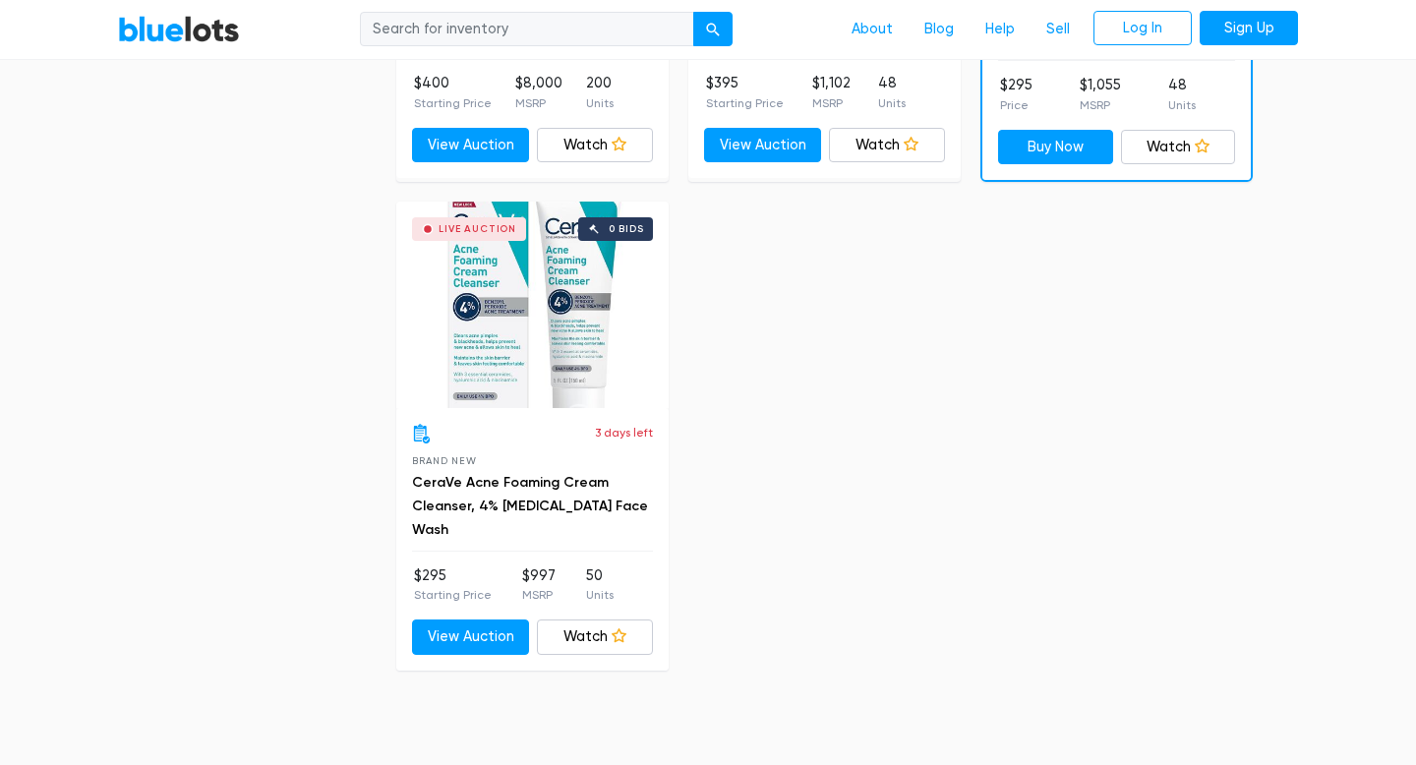
scroll to position [5351, 0]
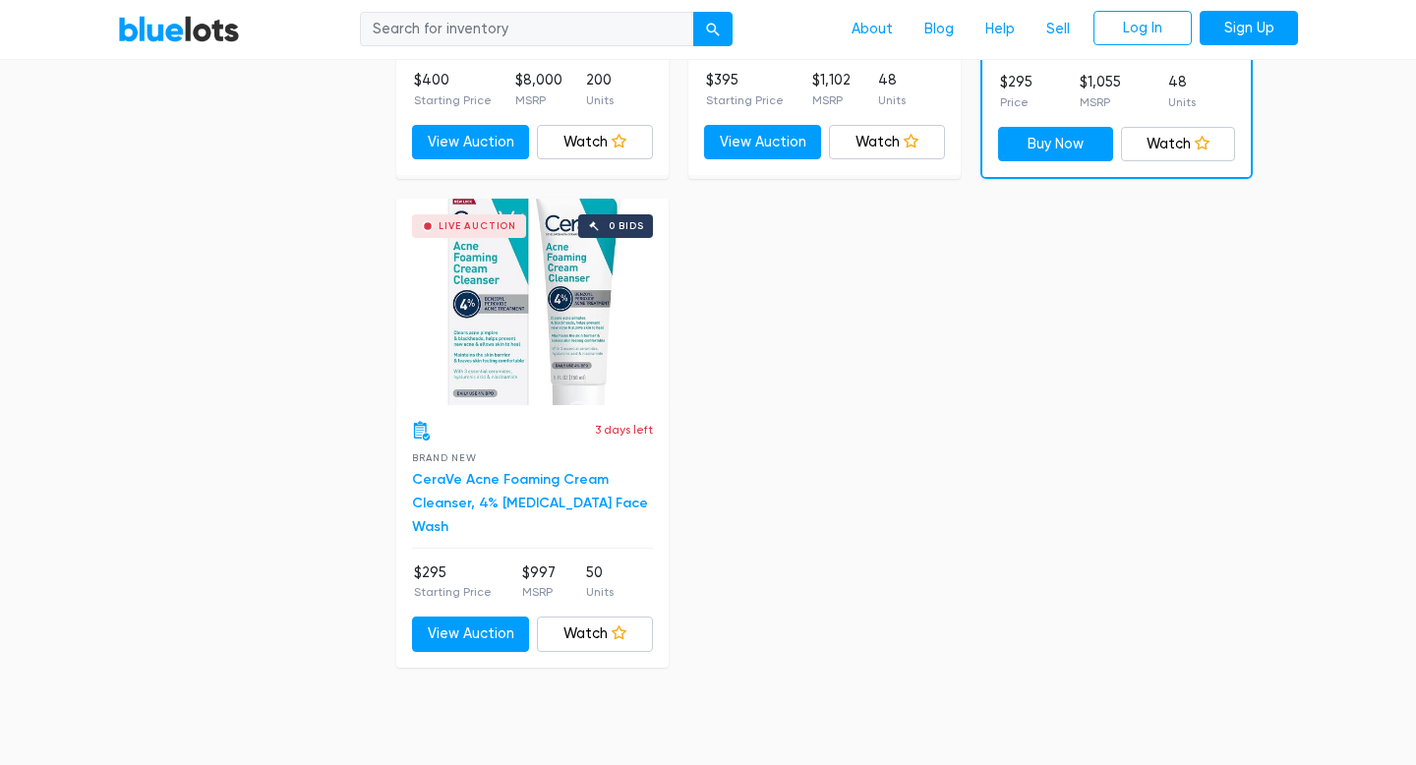
click at [479, 474] on link "CeraVe Acne Foaming Cream Cleanser, 4% [MEDICAL_DATA] Face Wash" at bounding box center [530, 503] width 236 height 64
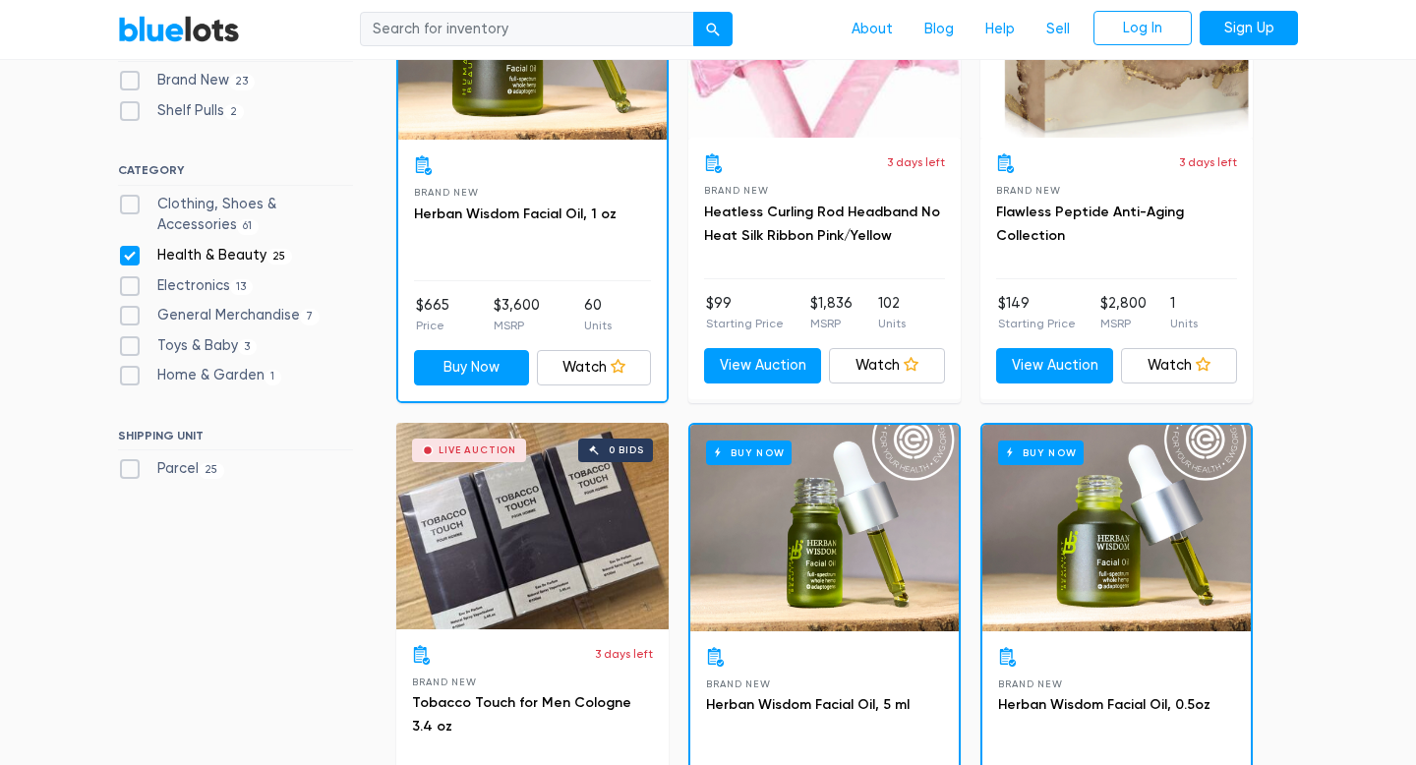
scroll to position [731, 0]
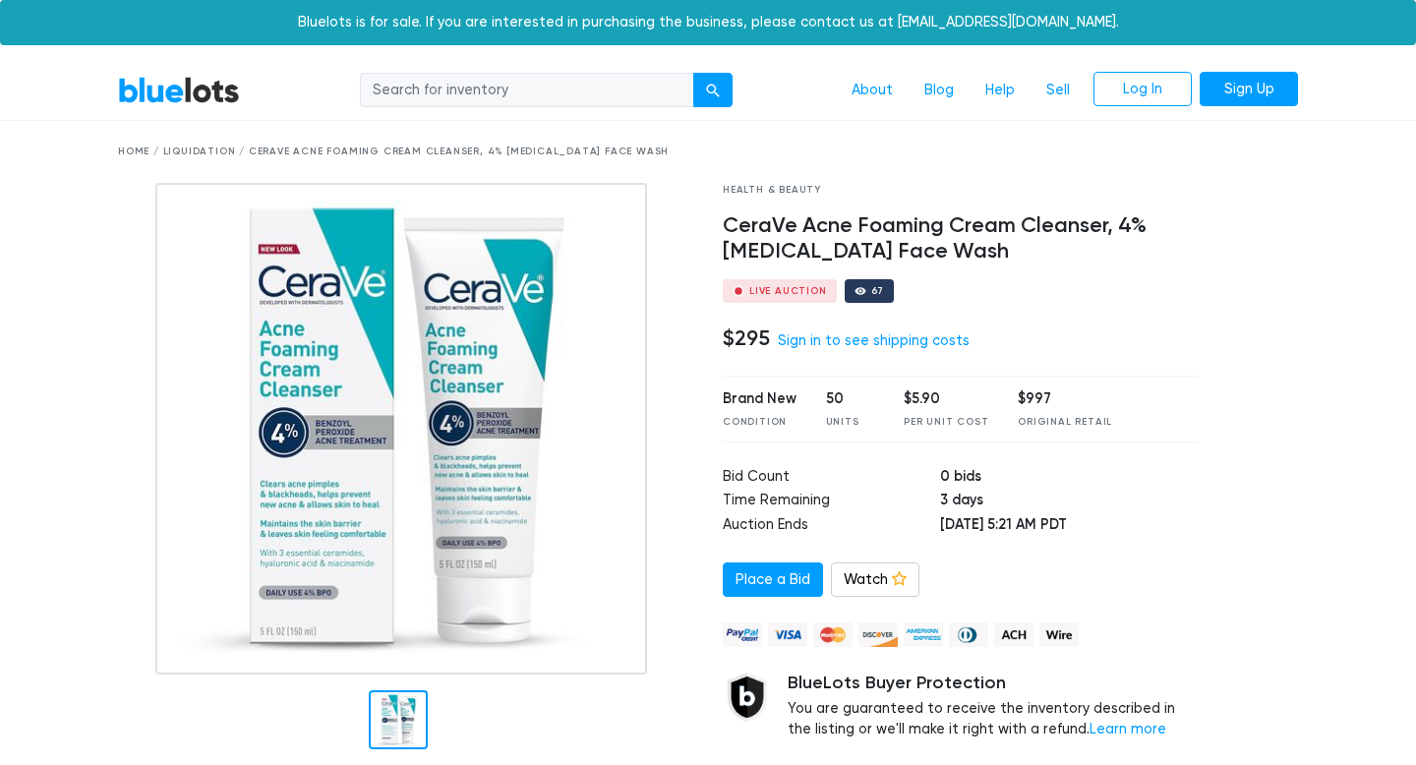
drag, startPoint x: 718, startPoint y: 221, endPoint x: 1015, endPoint y: 245, distance: 297.8
click at [1020, 245] on div "Health & Beauty CeraVe Acne Foaming Cream Cleanser, 4% Benzoyl Peroxide Face Wa…" at bounding box center [960, 492] width 504 height 618
copy h4 "CeraVe Acne Foaming Cream Cleanser, 4% [MEDICAL_DATA] Face Wash"
